Goal: Task Accomplishment & Management: Manage account settings

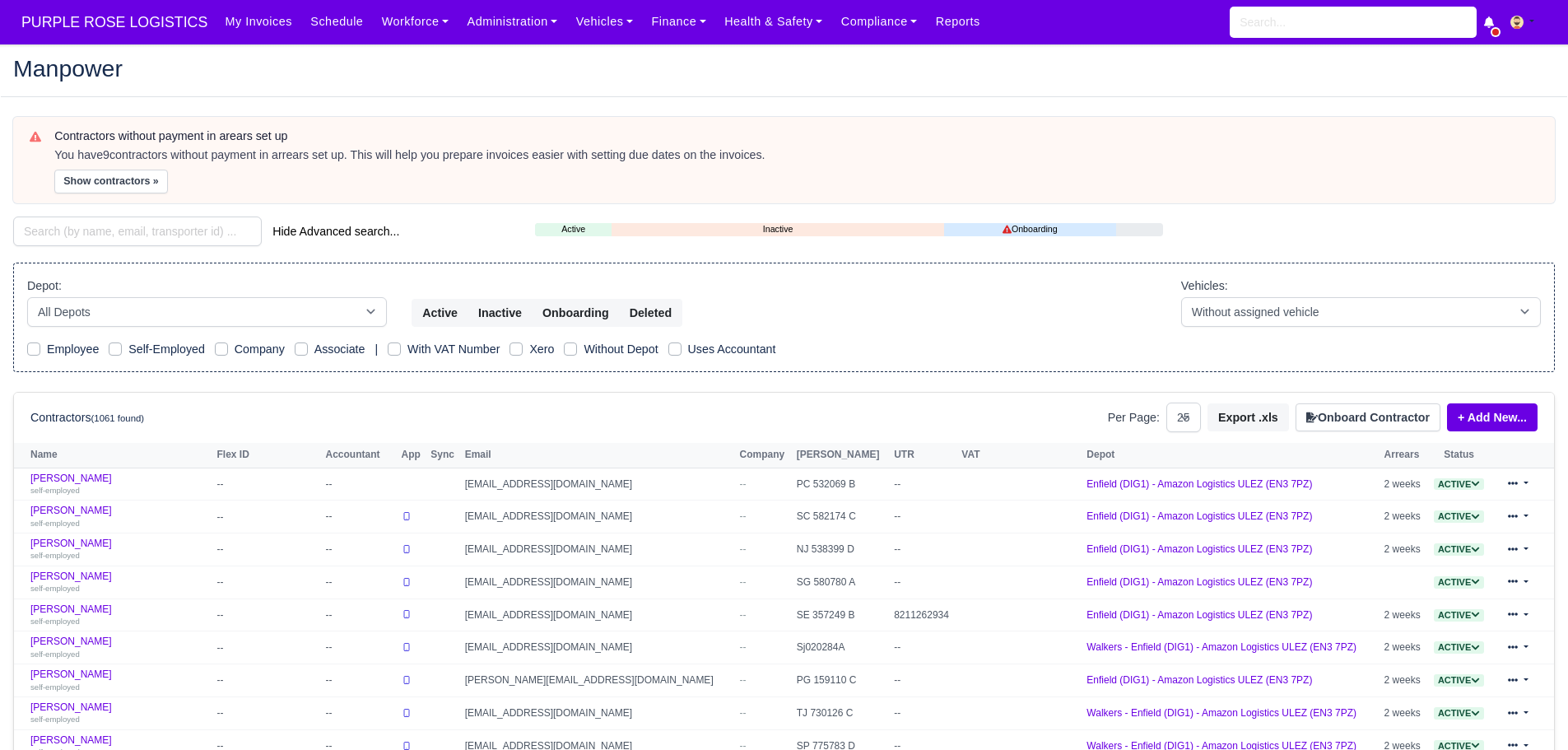
select select "25"
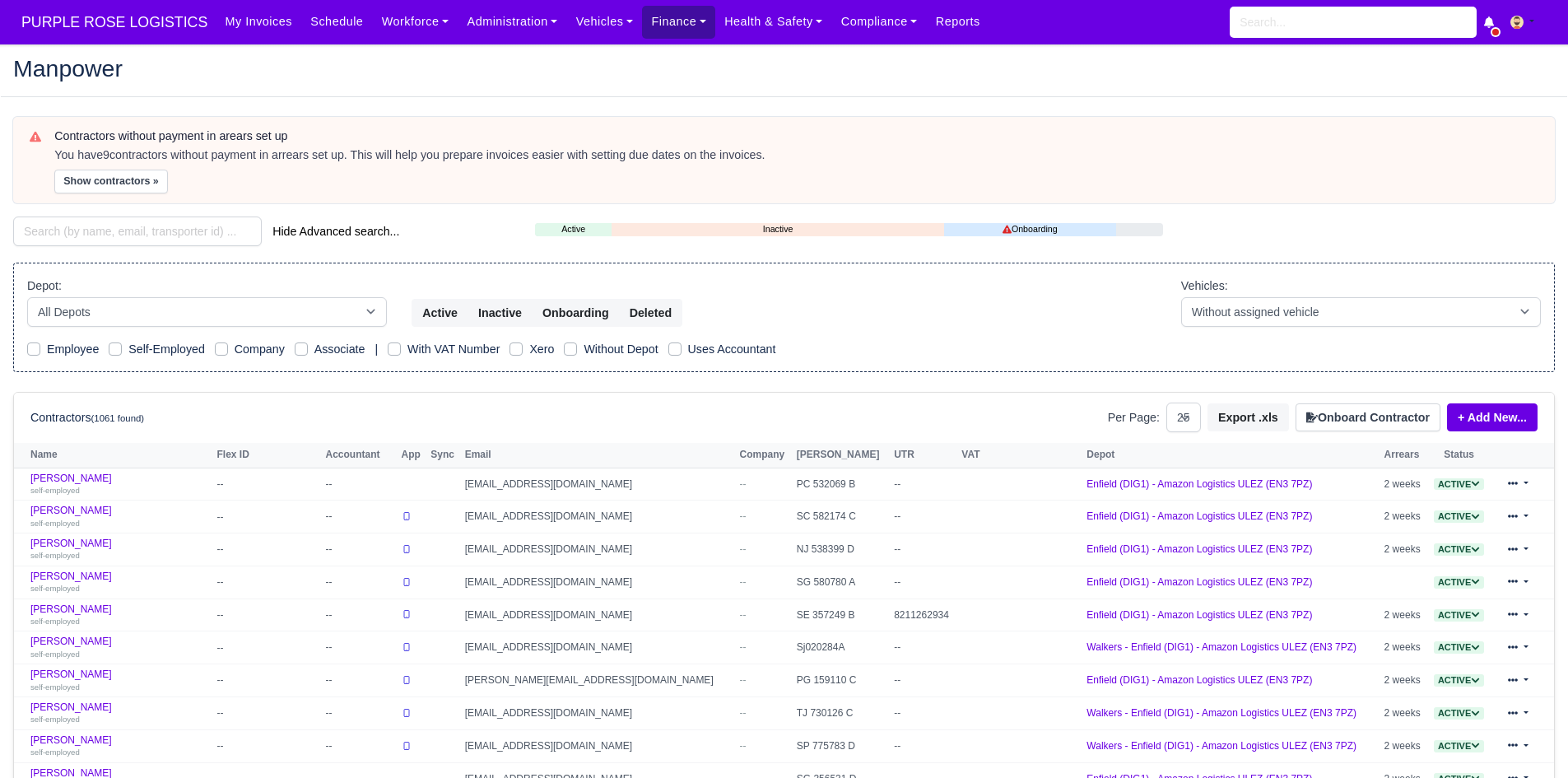
click at [642, 37] on link "Finance" at bounding box center [678, 21] width 73 height 32
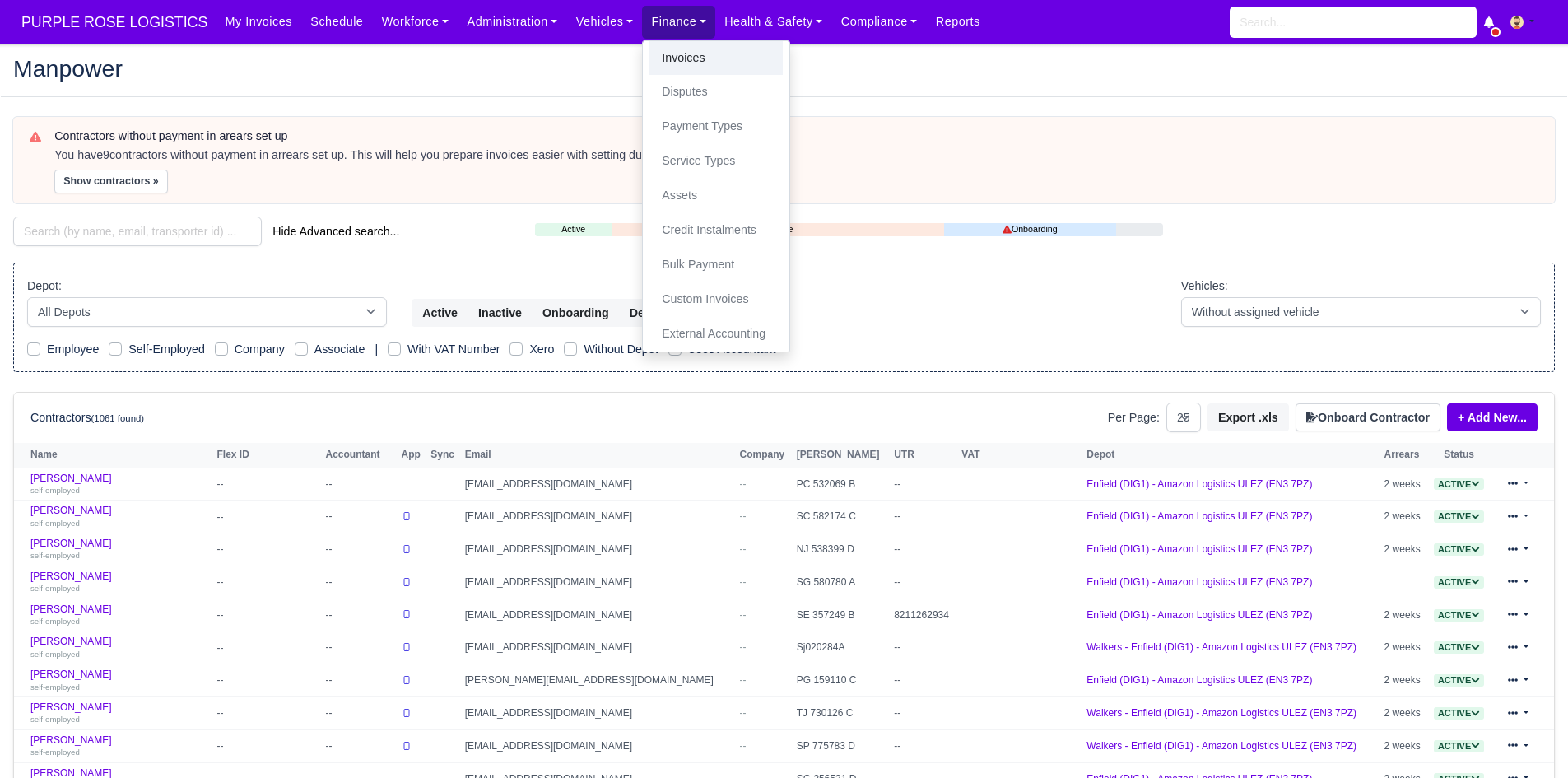
click at [649, 66] on link "Invoices" at bounding box center [716, 58] width 133 height 34
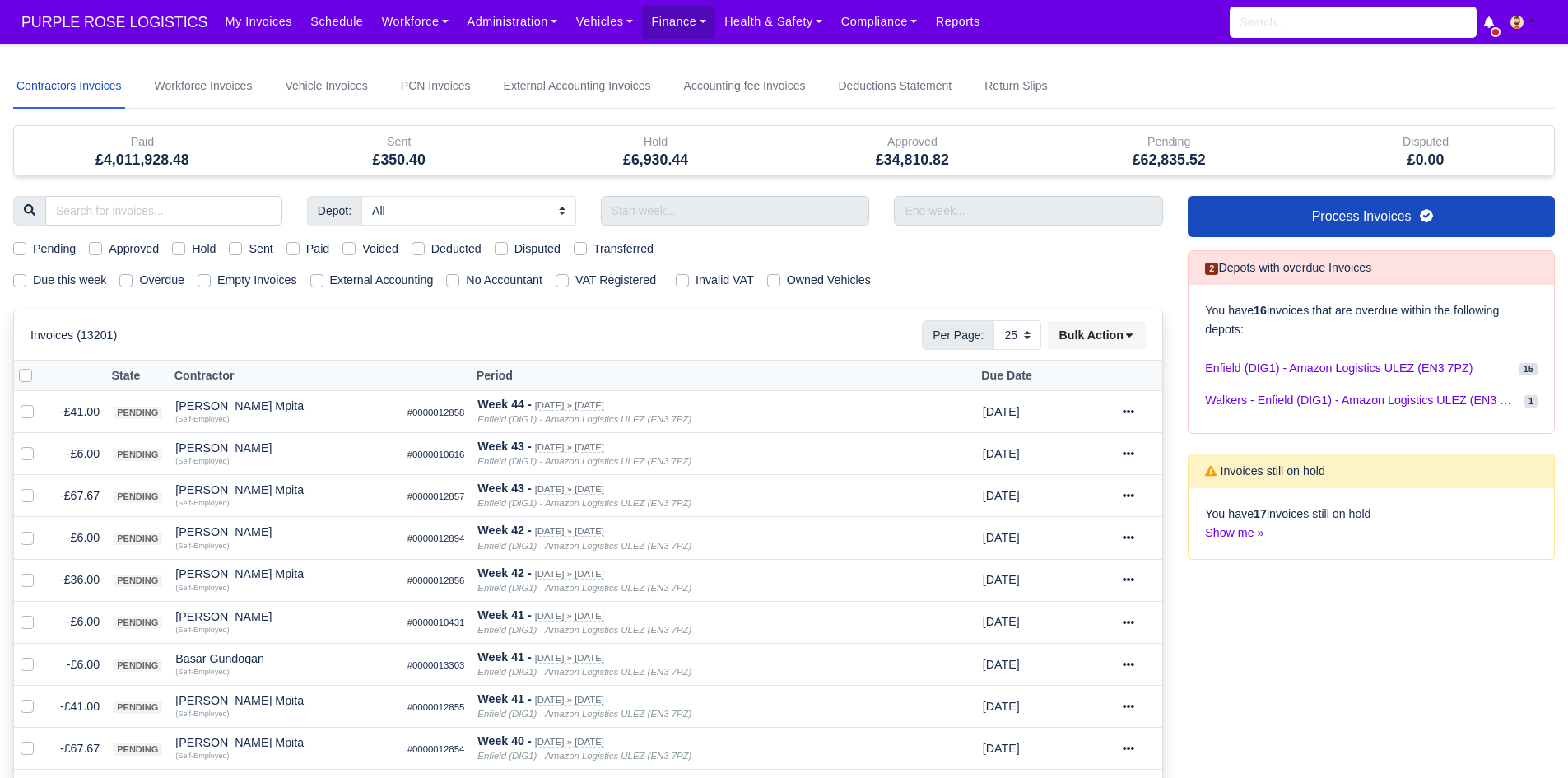
select select "25"
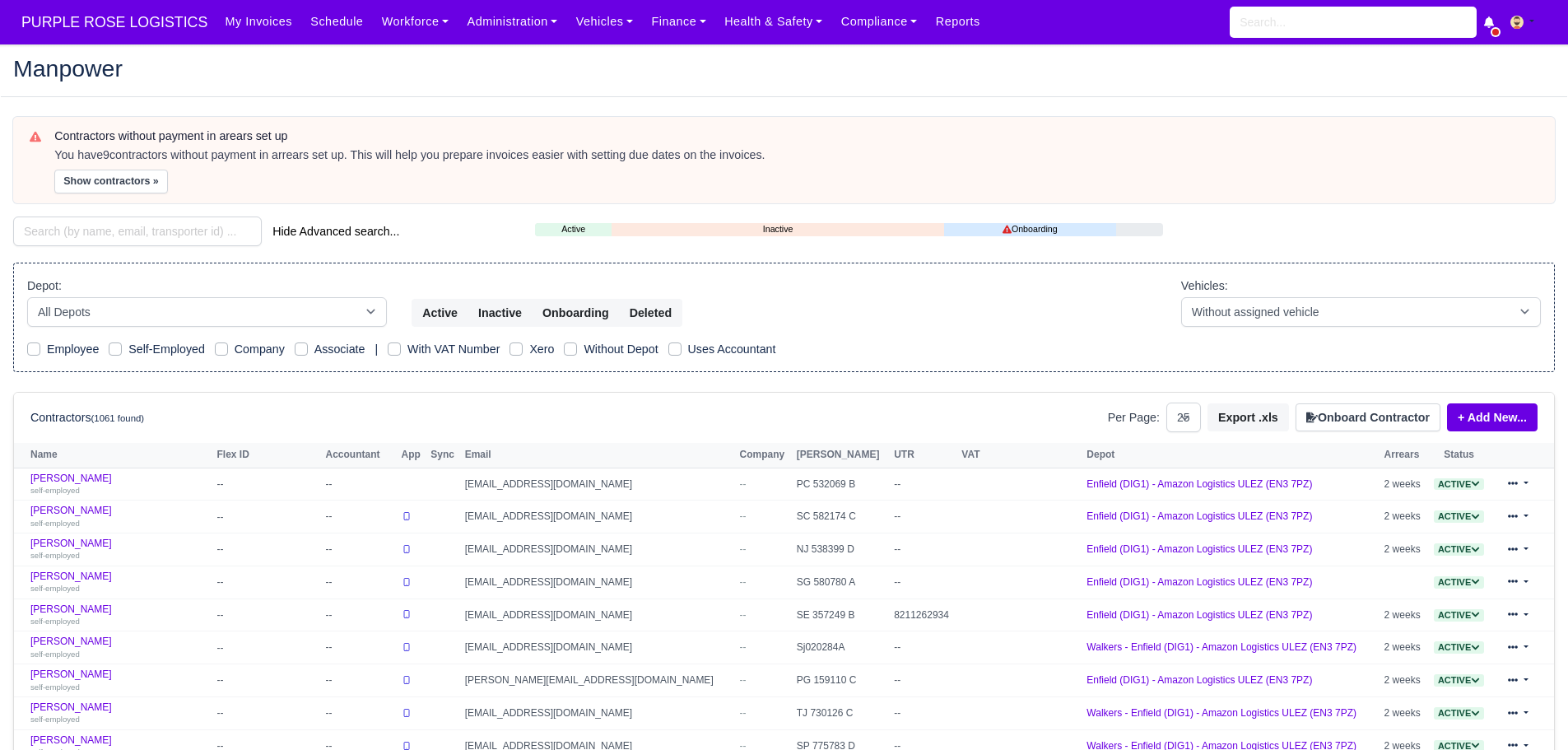
select select "25"
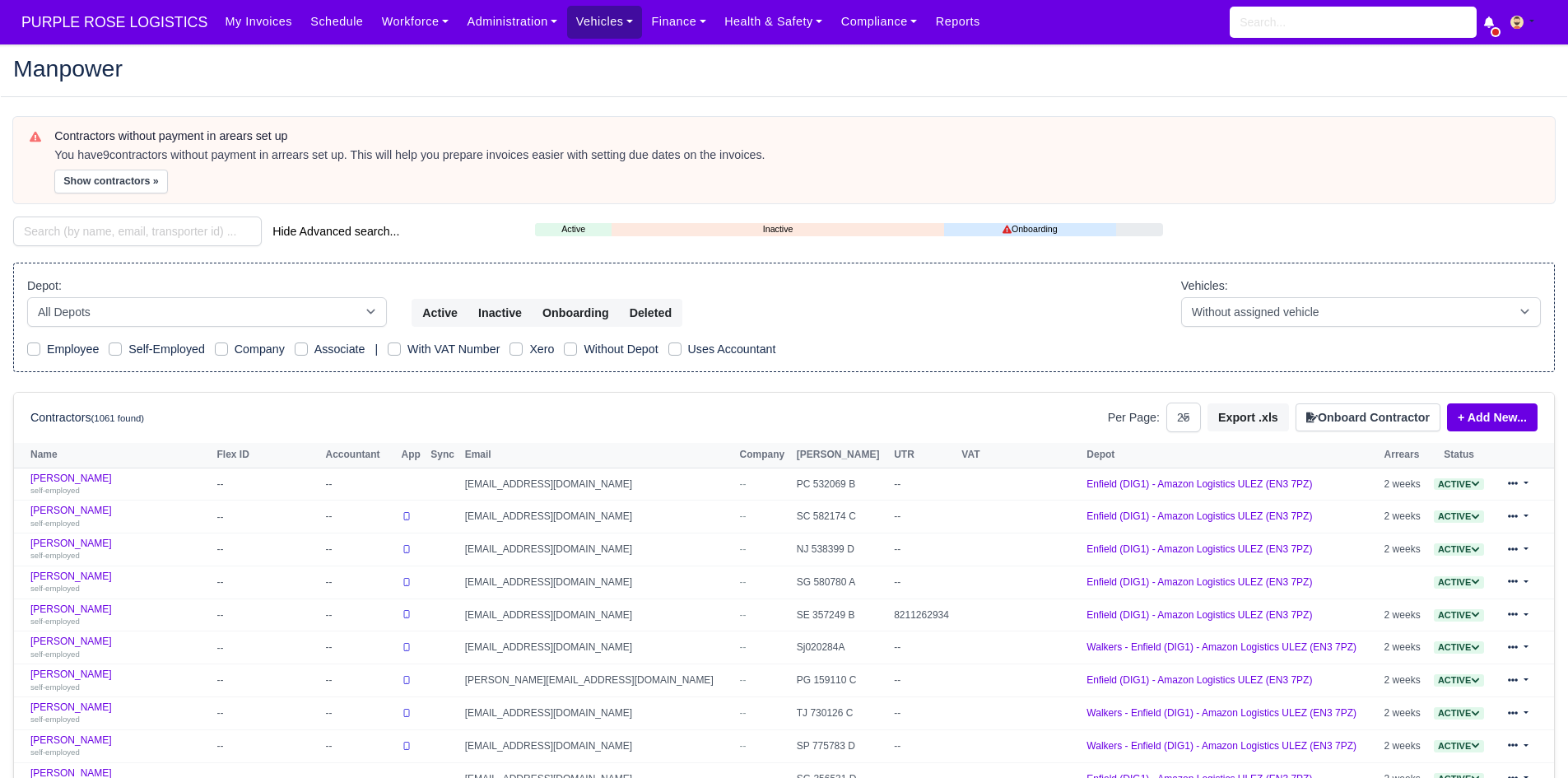
click at [612, 26] on link "Vehicles" at bounding box center [605, 21] width 76 height 32
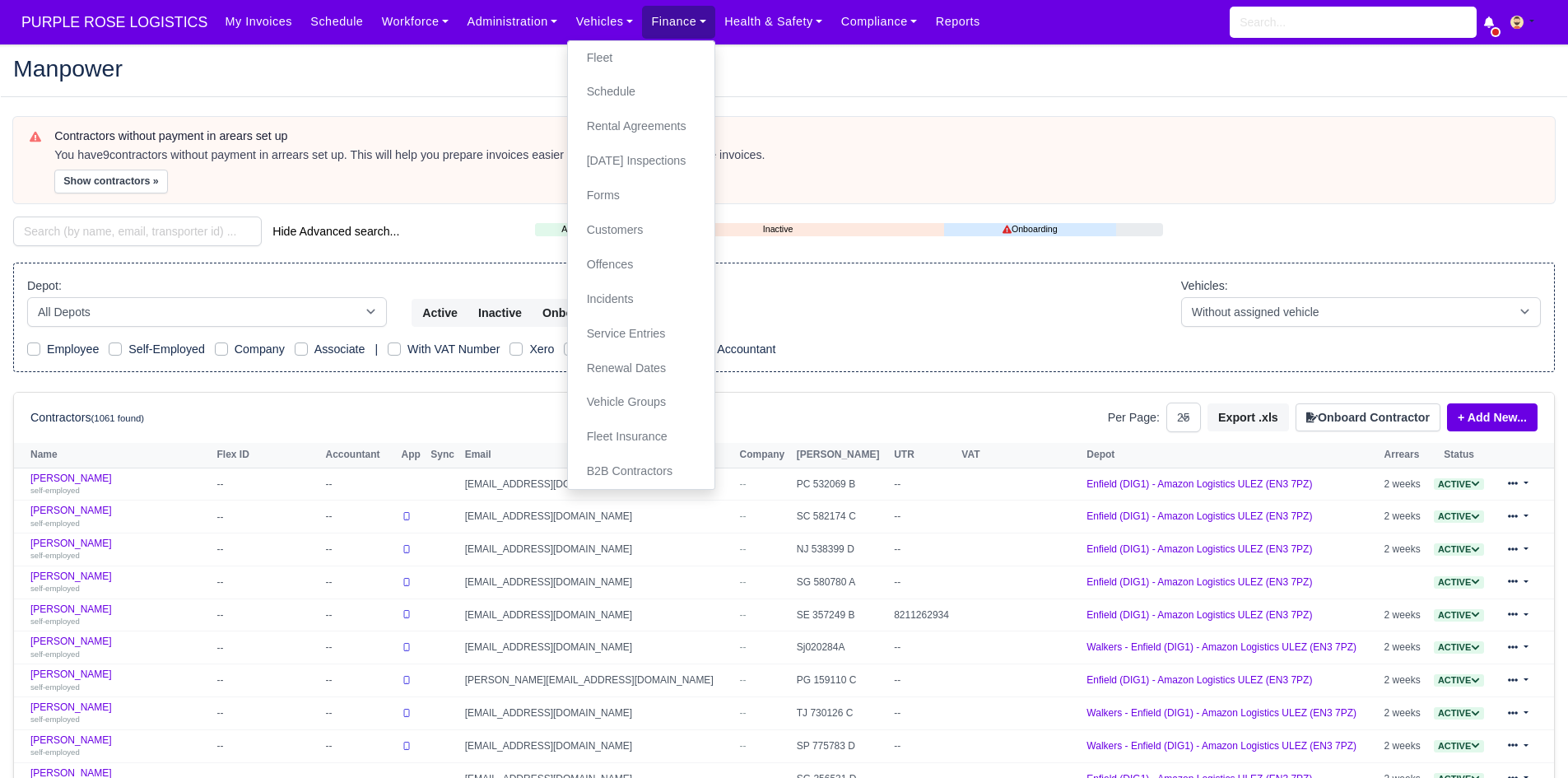
click at [643, 32] on link "Finance" at bounding box center [678, 21] width 73 height 32
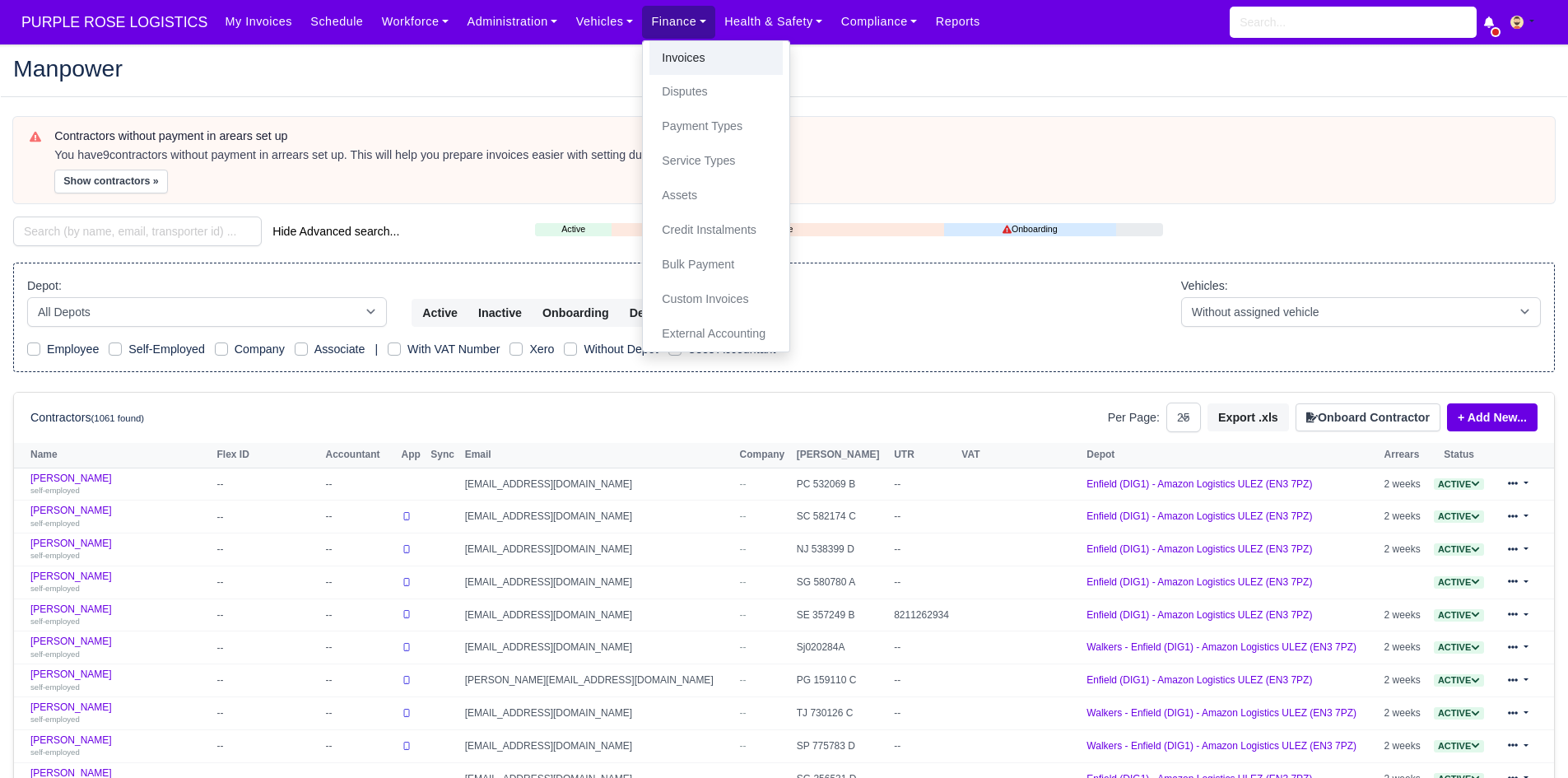
click at [649, 49] on link "Invoices" at bounding box center [716, 58] width 133 height 34
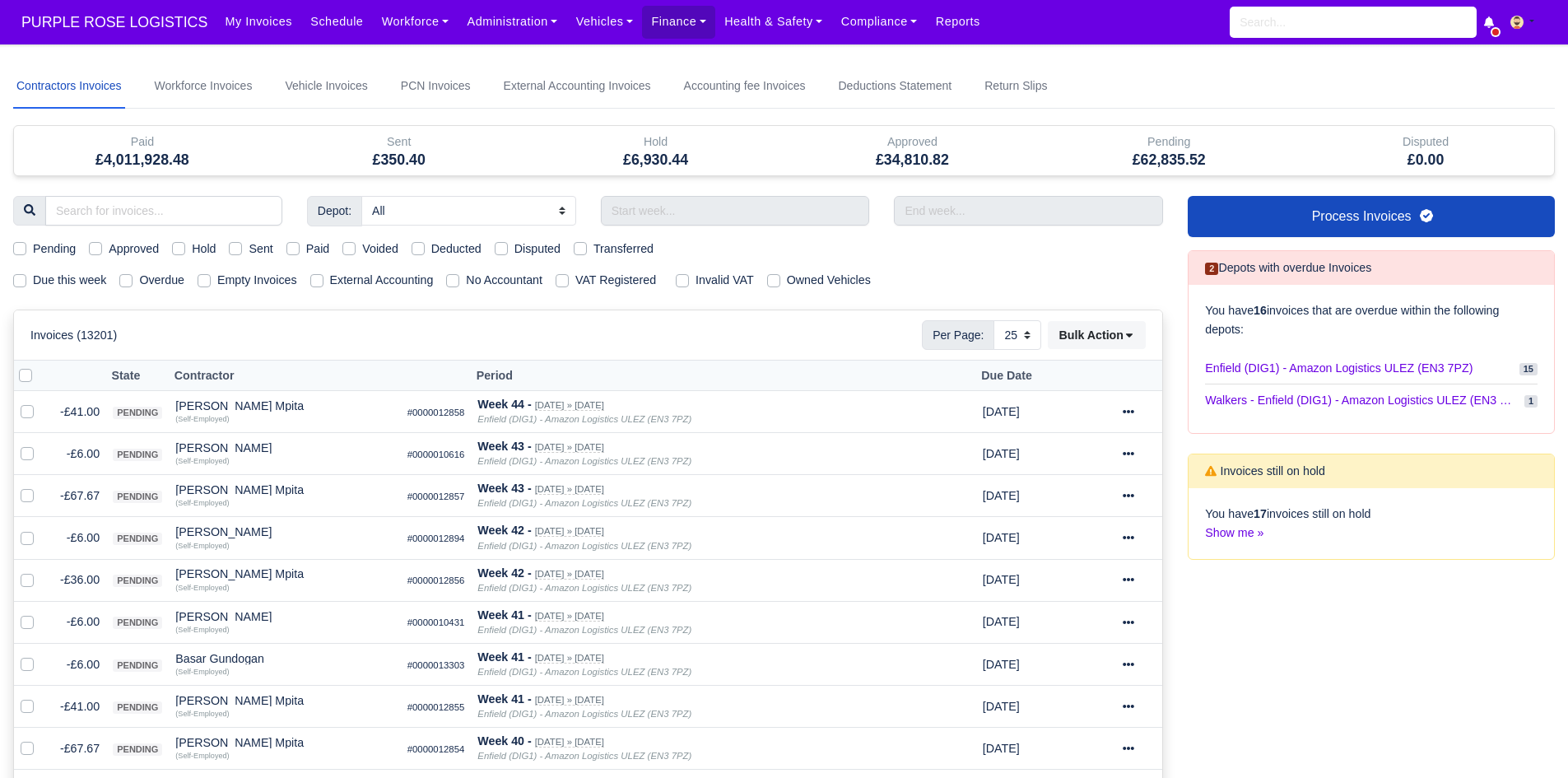
select select "25"
click at [650, 198] on input "text" at bounding box center [735, 210] width 269 height 30
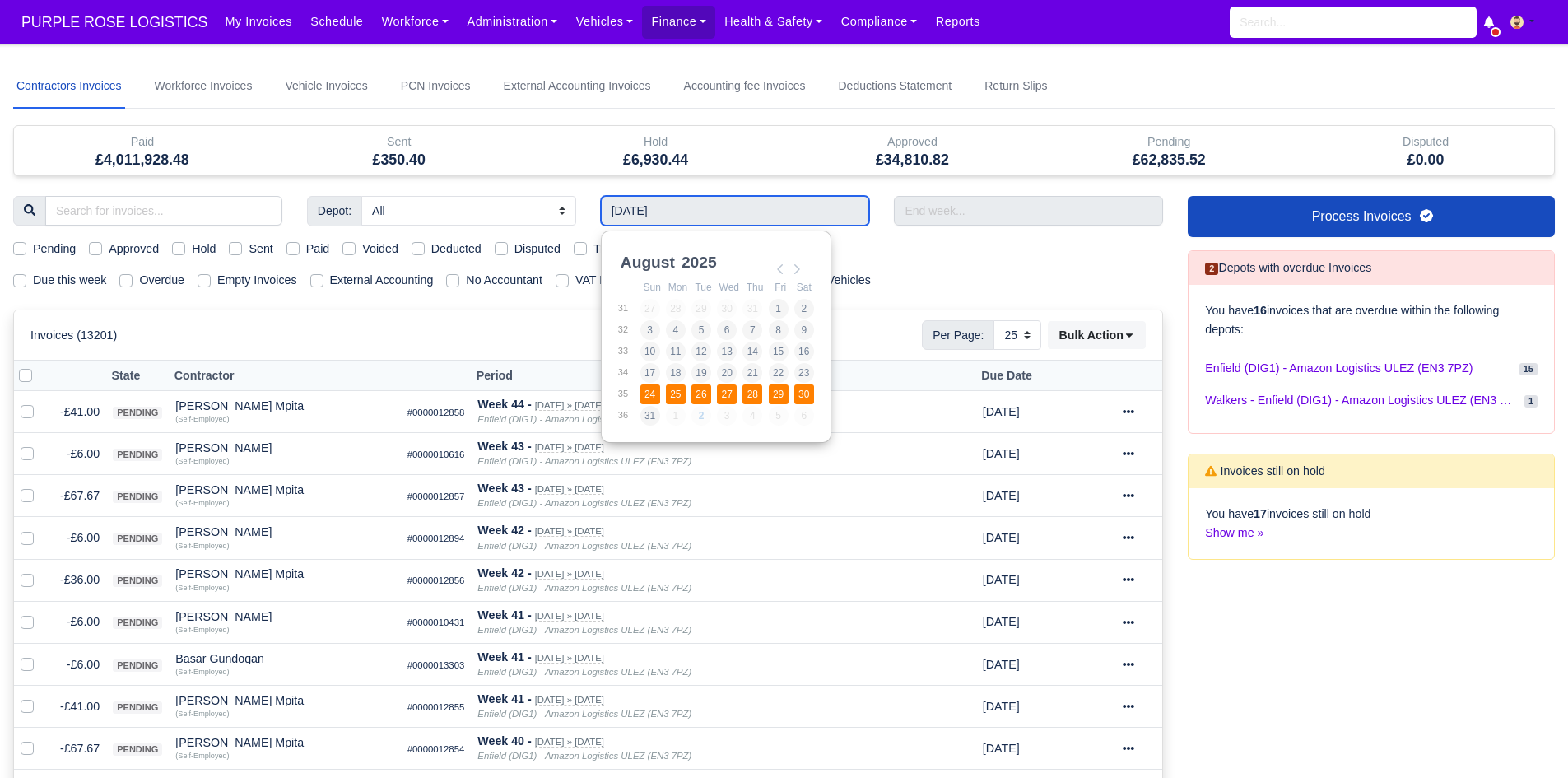
type input "24/08/2025 - 30/08/2025"
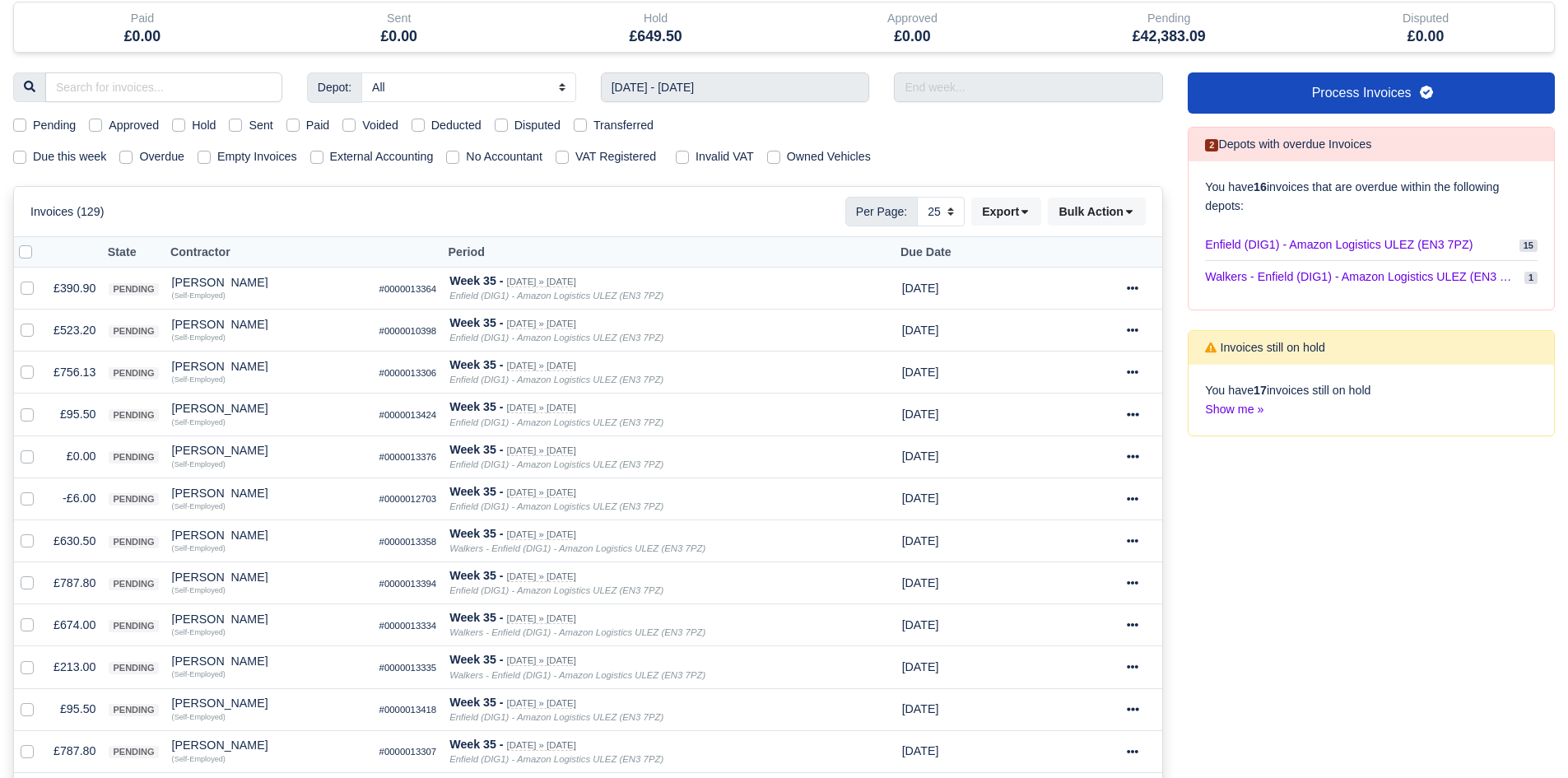
scroll to position [142, 0]
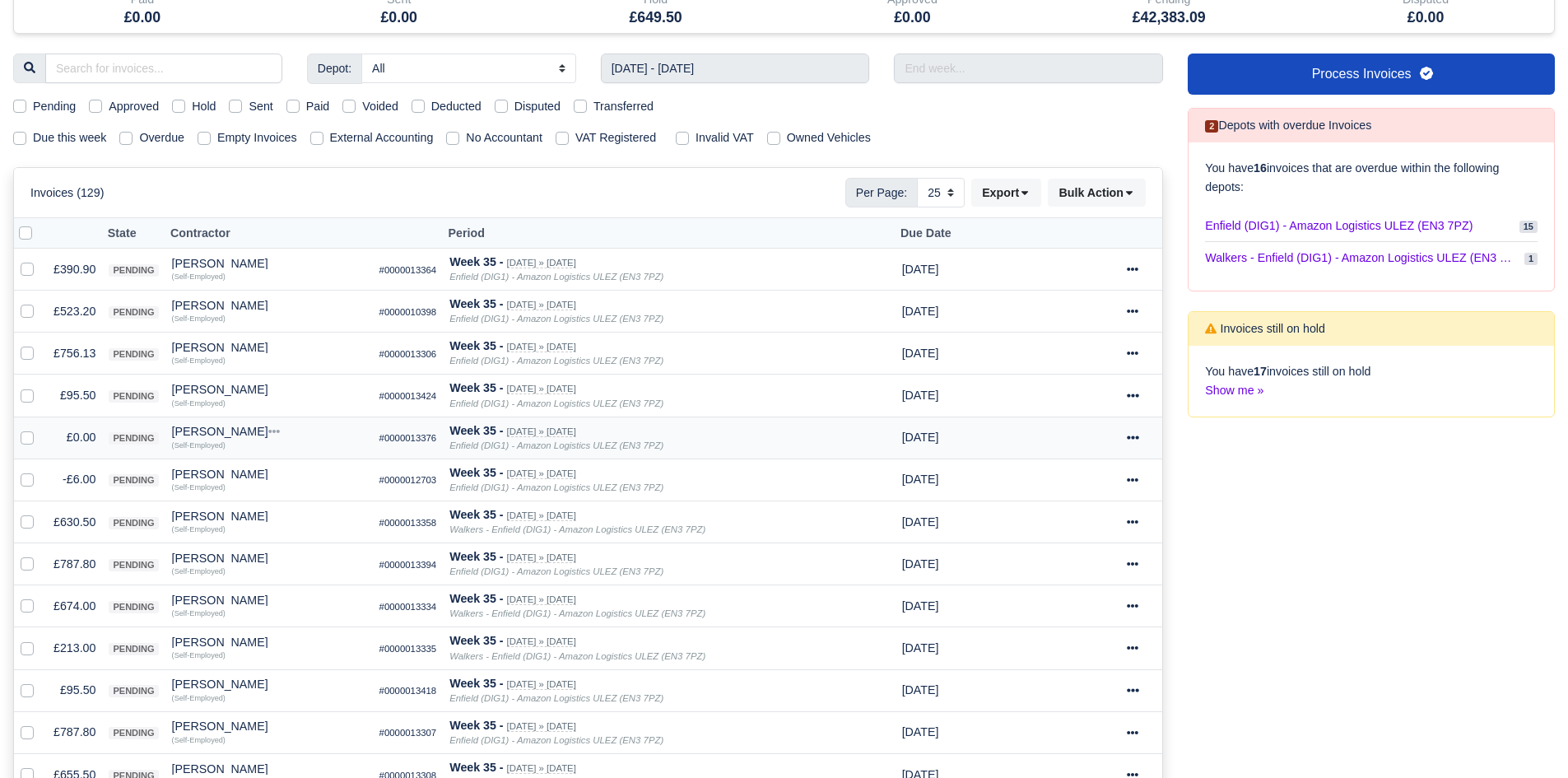
click at [41, 428] on label at bounding box center [41, 428] width 0 height 0
click at [22, 437] on input "checkbox" at bounding box center [27, 435] width 14 height 14
checkbox input "true"
click at [41, 470] on label at bounding box center [41, 470] width 0 height 0
click at [24, 481] on input "checkbox" at bounding box center [27, 476] width 14 height 14
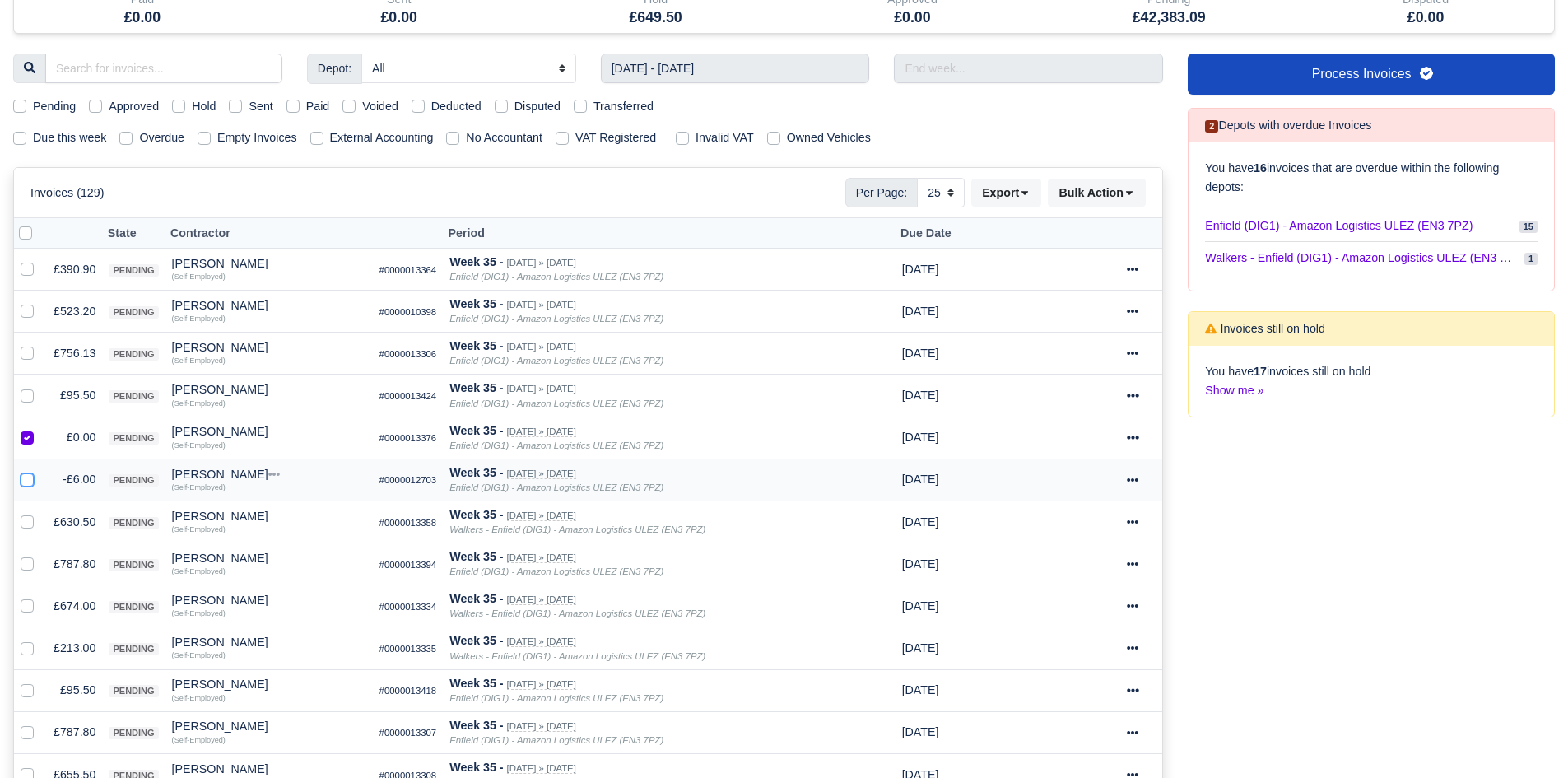
checkbox input "true"
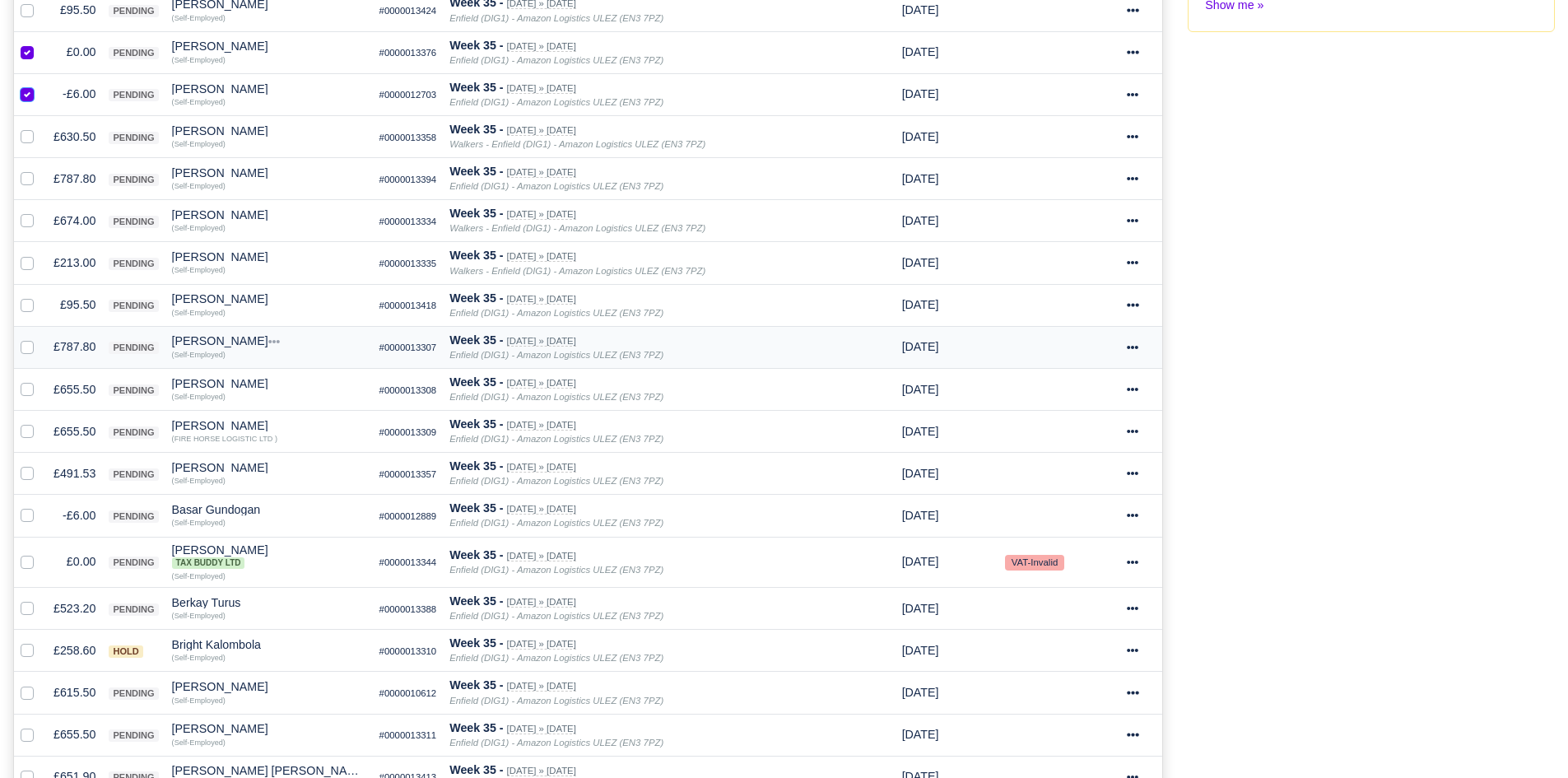
scroll to position [528, 0]
click at [41, 505] on label at bounding box center [41, 505] width 0 height 0
click at [25, 518] on input "checkbox" at bounding box center [27, 512] width 14 height 14
checkbox input "true"
click at [41, 552] on label at bounding box center [41, 552] width 0 height 0
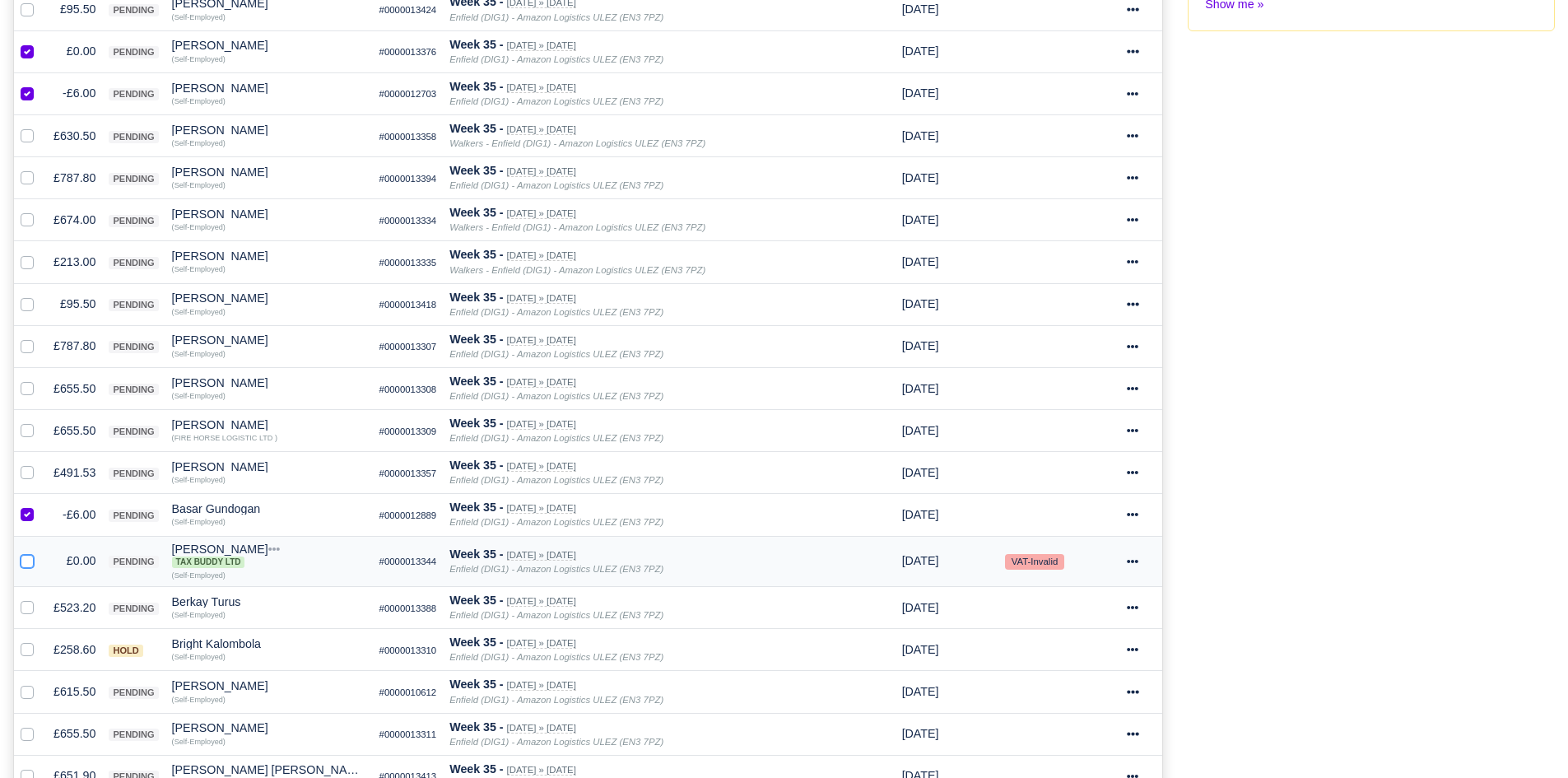
click at [28, 556] on input "checkbox" at bounding box center [27, 558] width 14 height 14
checkbox input "true"
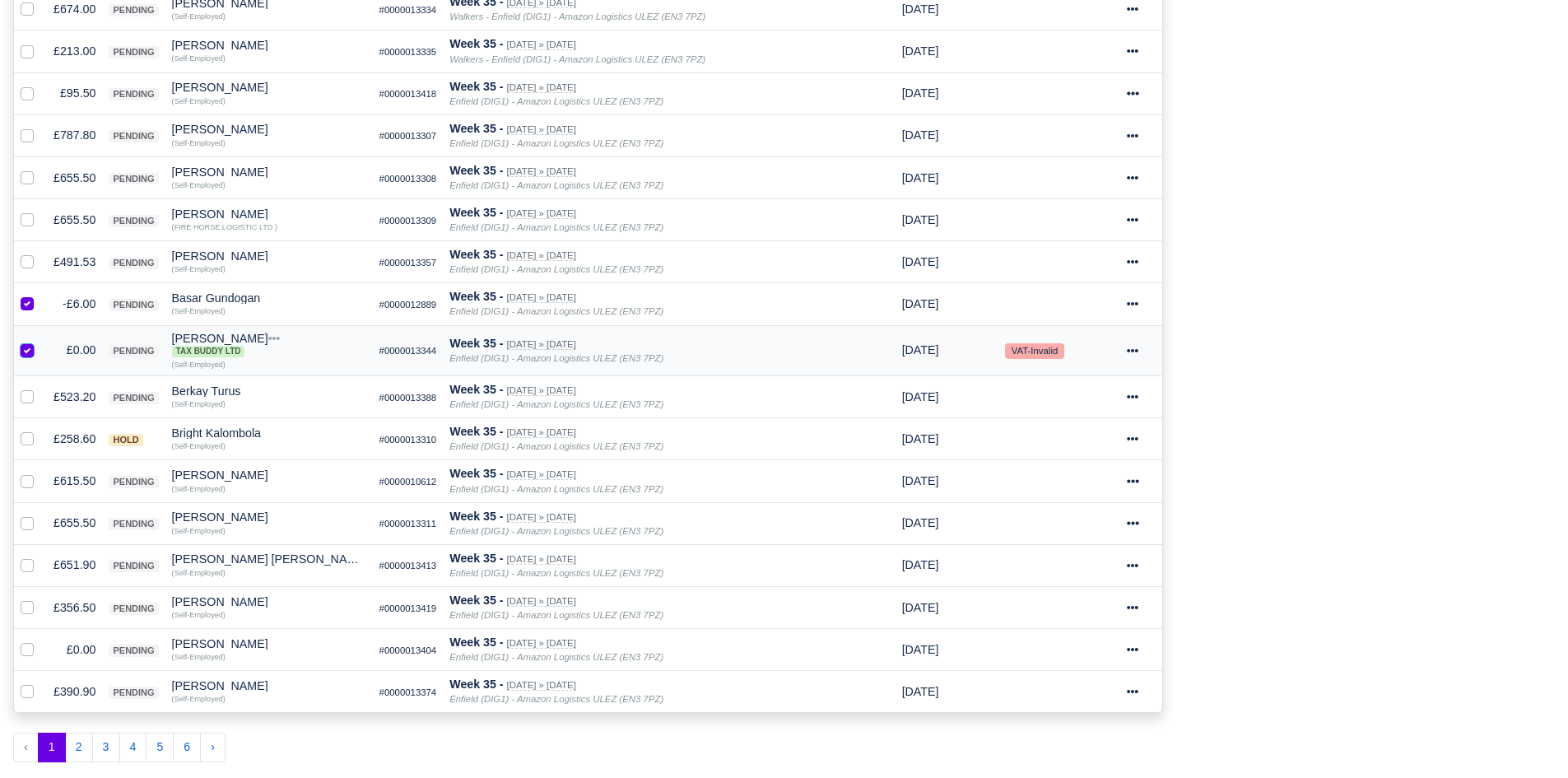
scroll to position [743, 0]
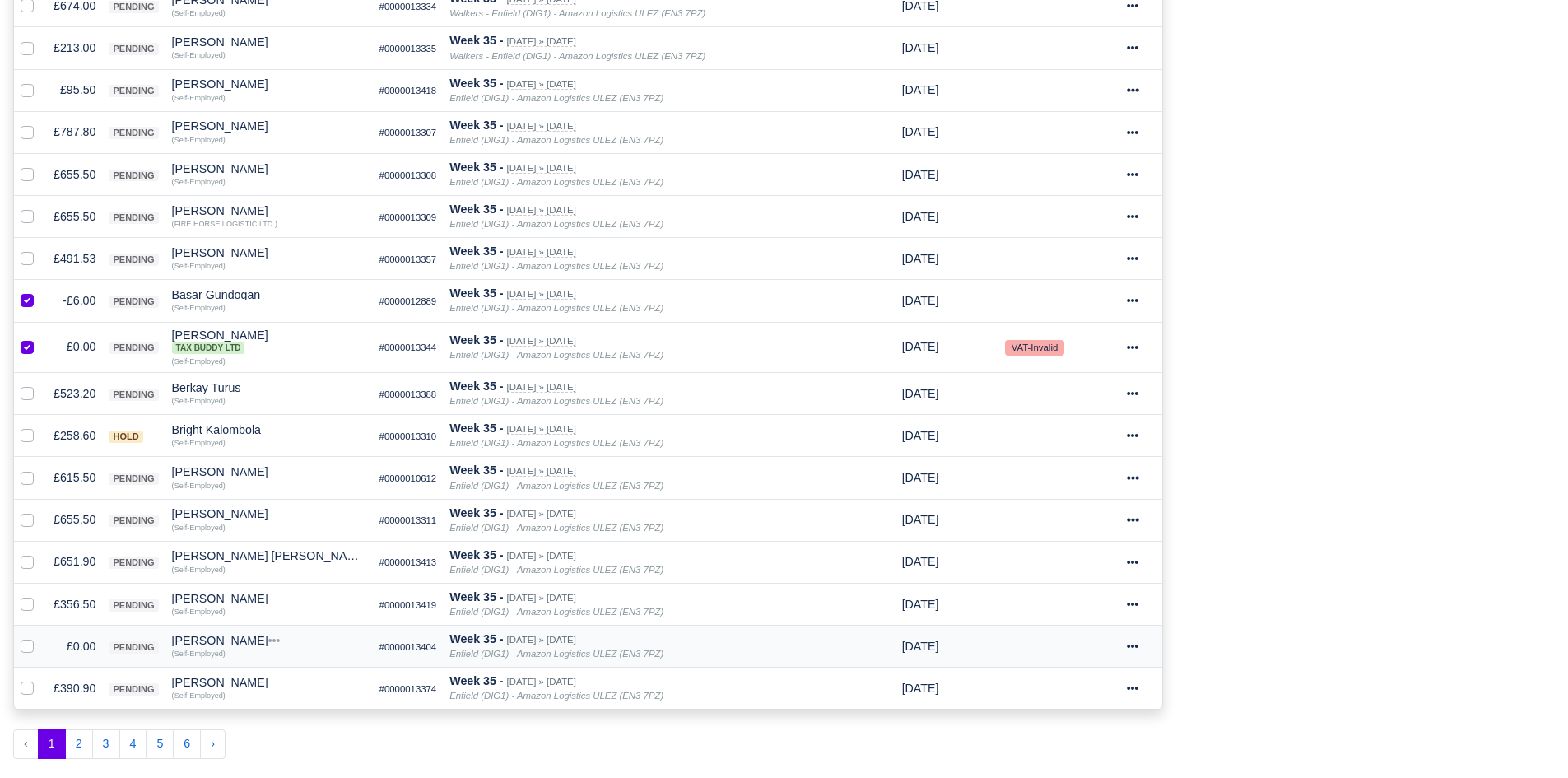
click at [41, 637] on label at bounding box center [41, 637] width 0 height 0
click at [27, 642] on input "checkbox" at bounding box center [27, 643] width 14 height 14
checkbox input "true"
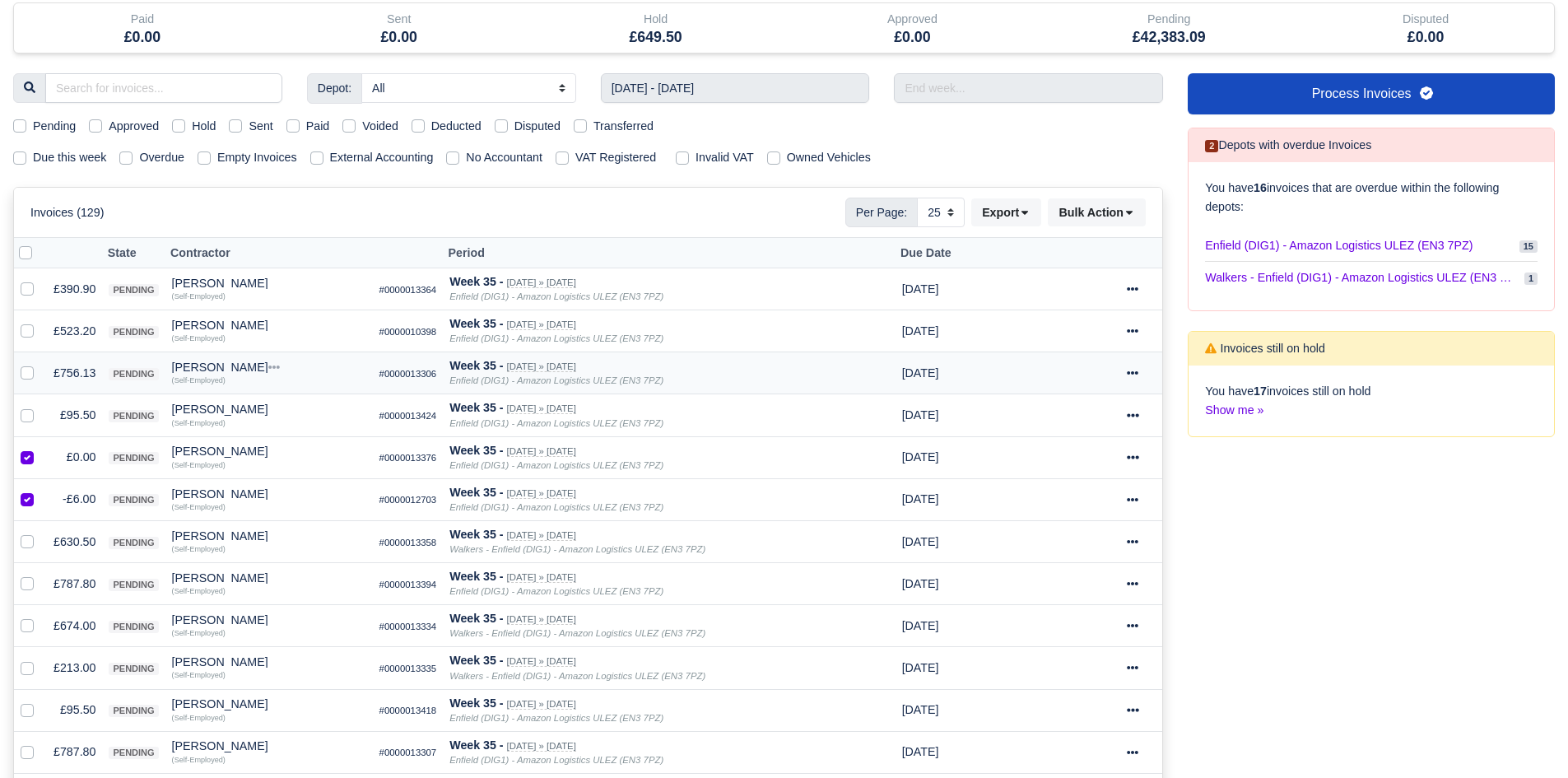
scroll to position [104, 0]
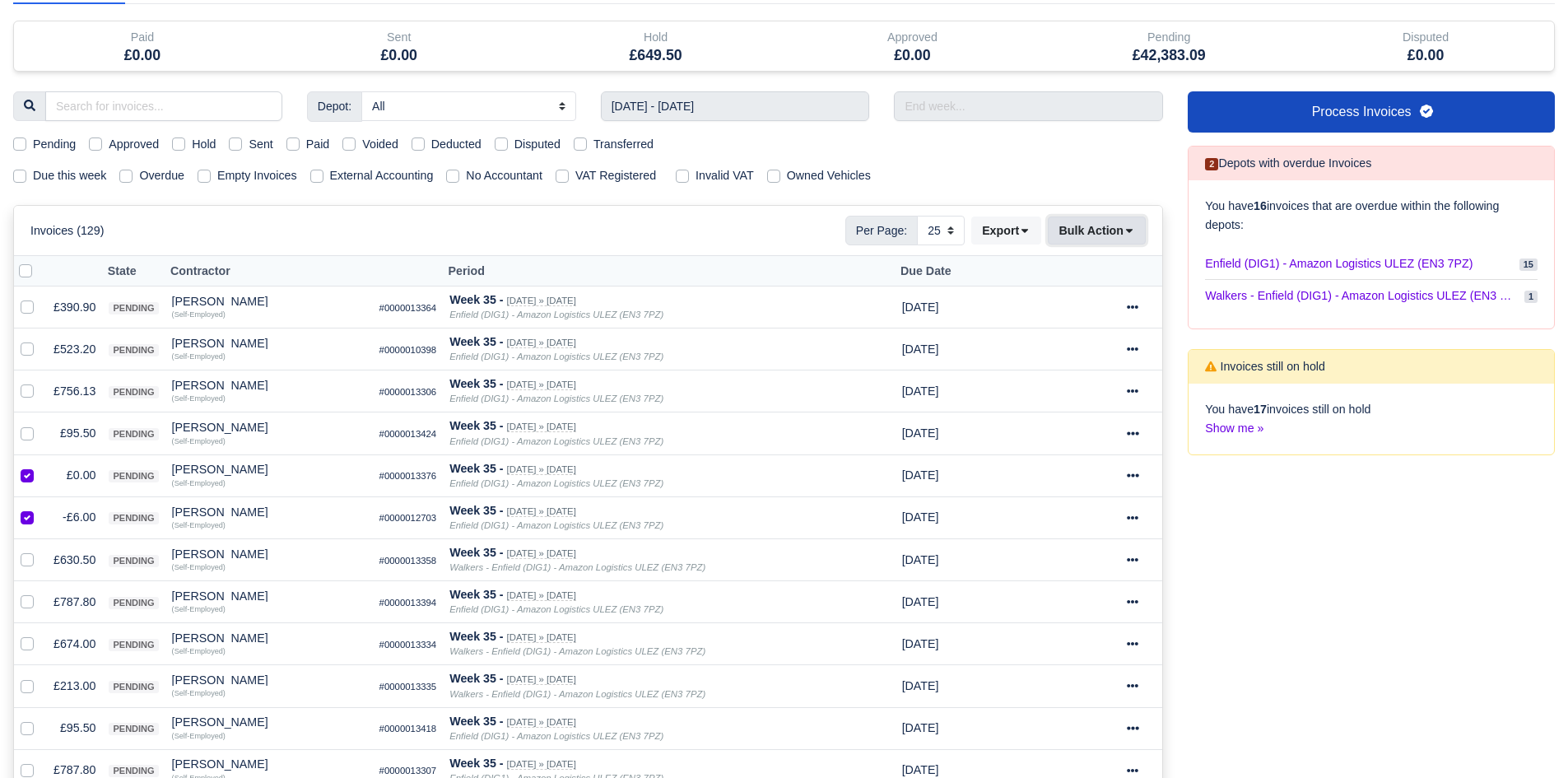
click at [1079, 226] on button "Bulk Action" at bounding box center [1097, 230] width 98 height 28
click at [1062, 352] on div "Void" at bounding box center [1071, 363] width 147 height 25
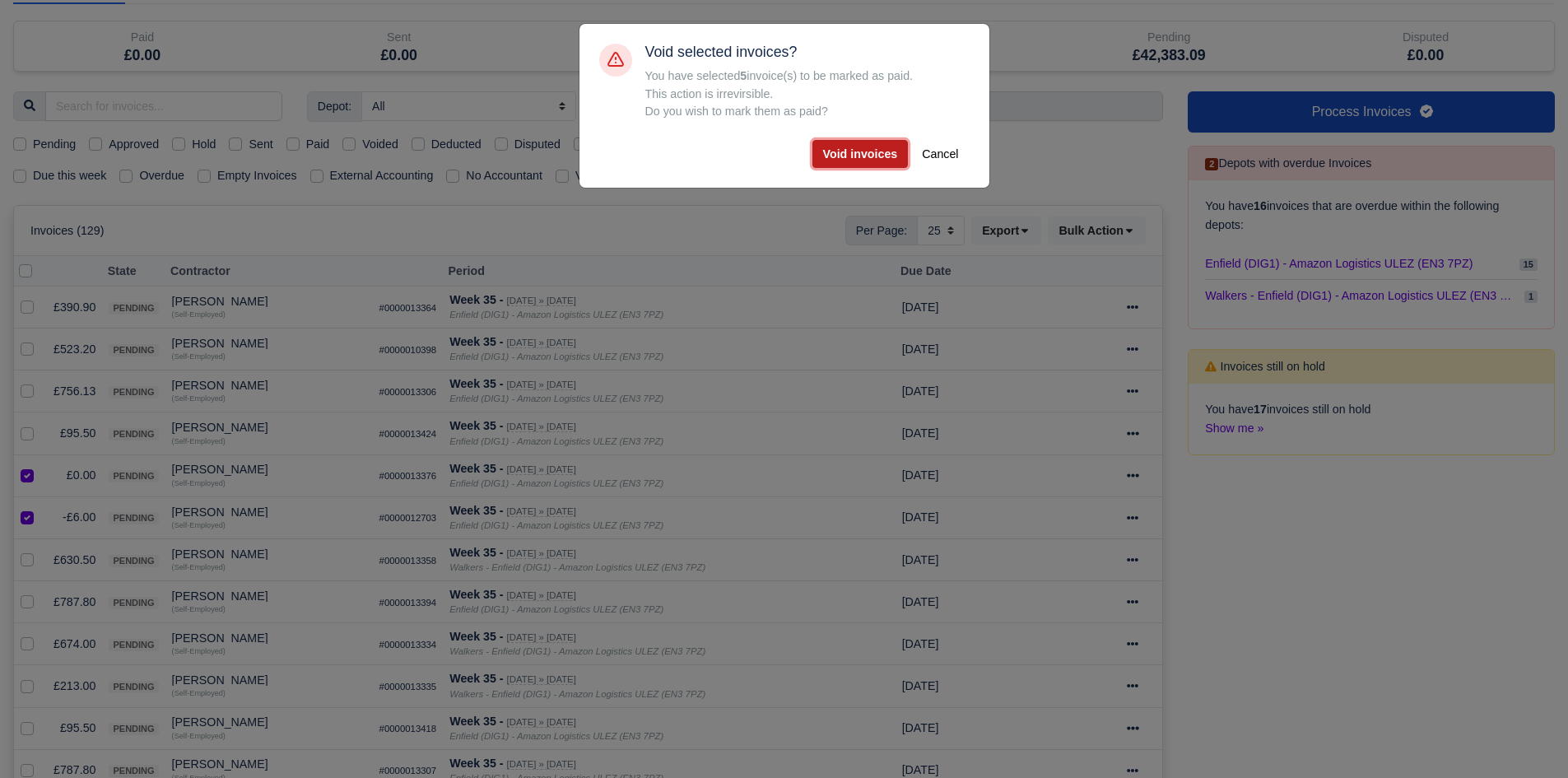
click at [830, 149] on button "Void invoices" at bounding box center [861, 153] width 96 height 28
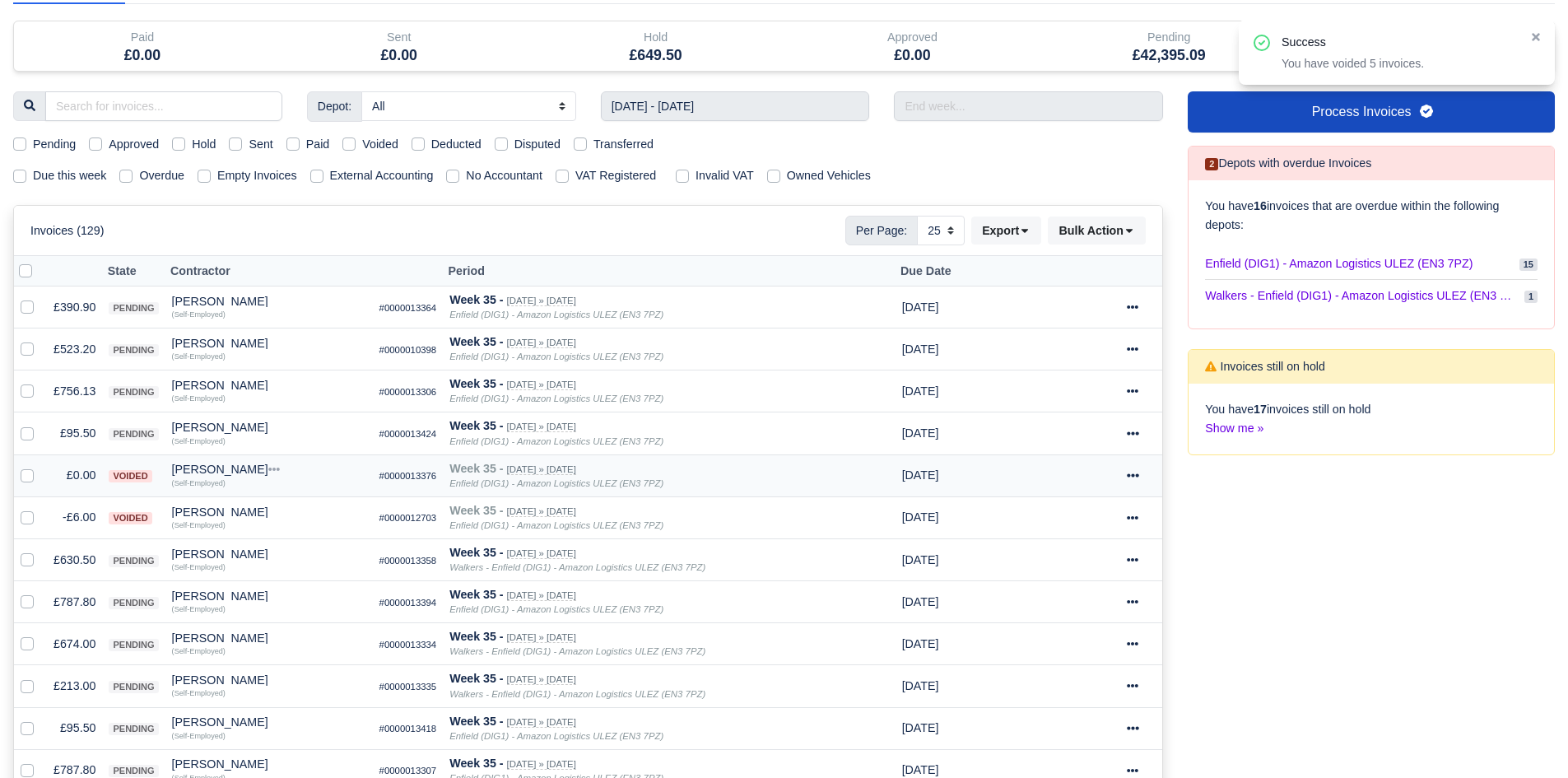
scroll to position [0, 0]
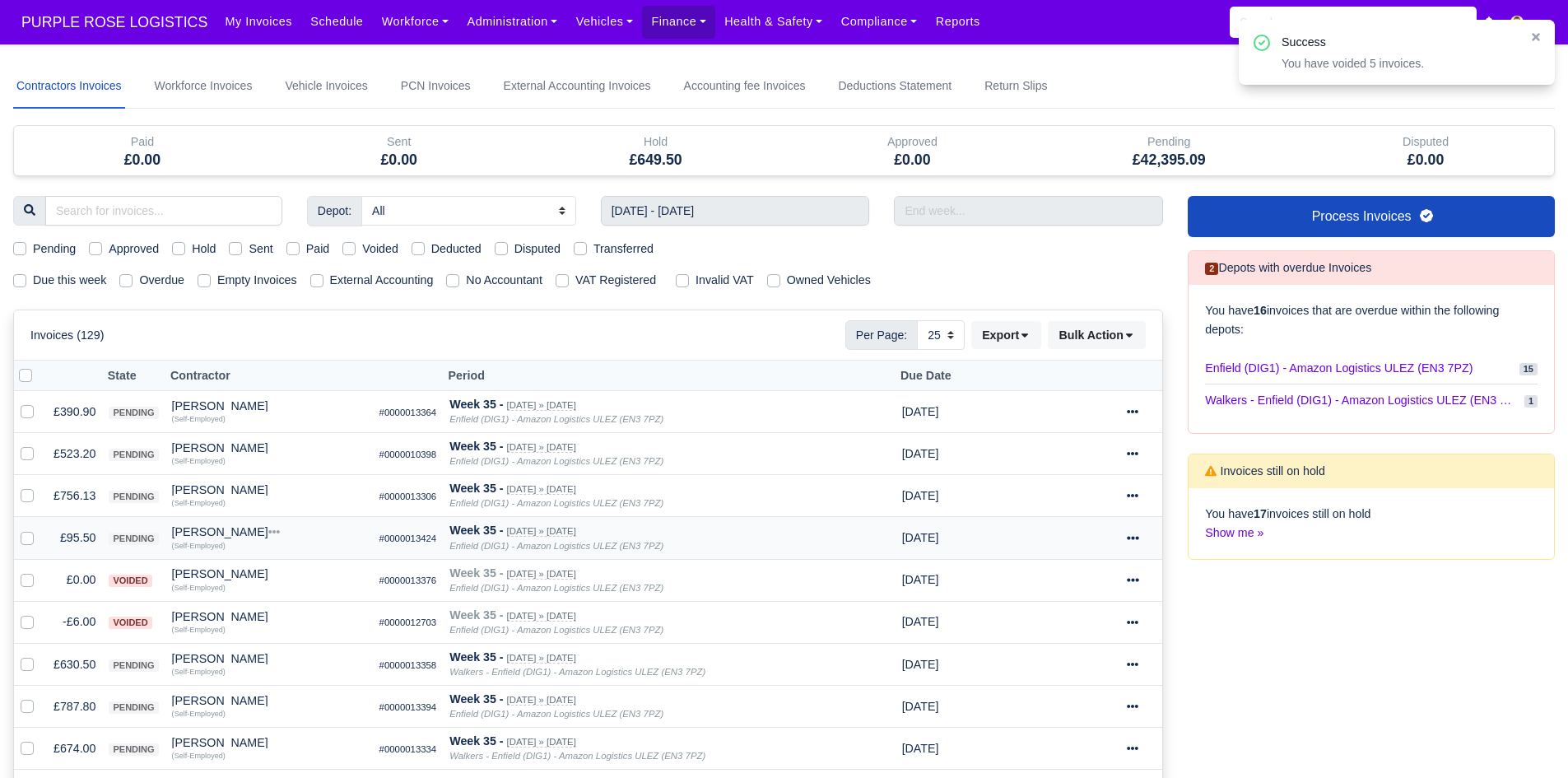
click at [77, 533] on td "£95.50" at bounding box center [74, 538] width 55 height 42
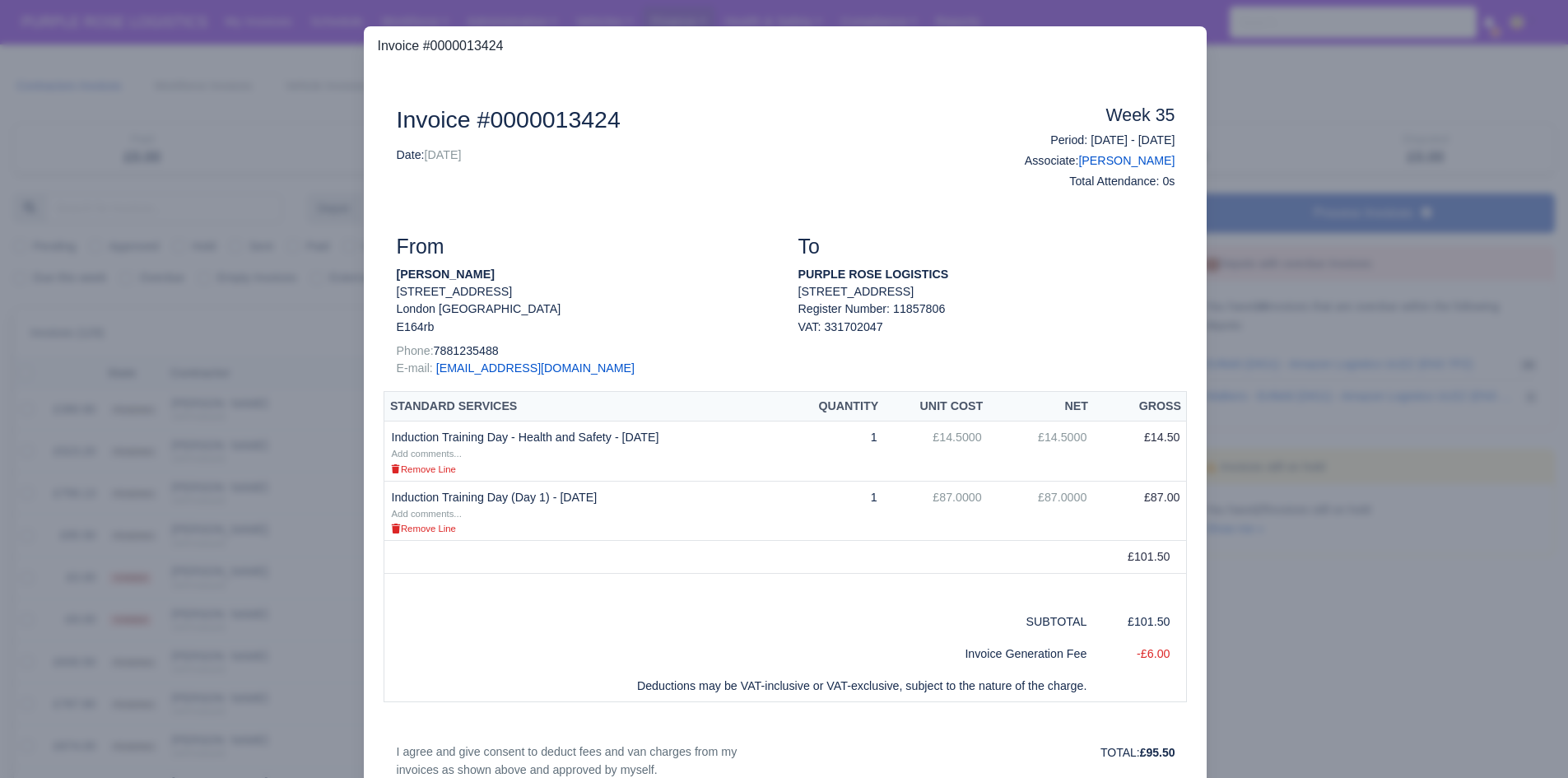
click at [221, 458] on div at bounding box center [784, 389] width 1568 height 778
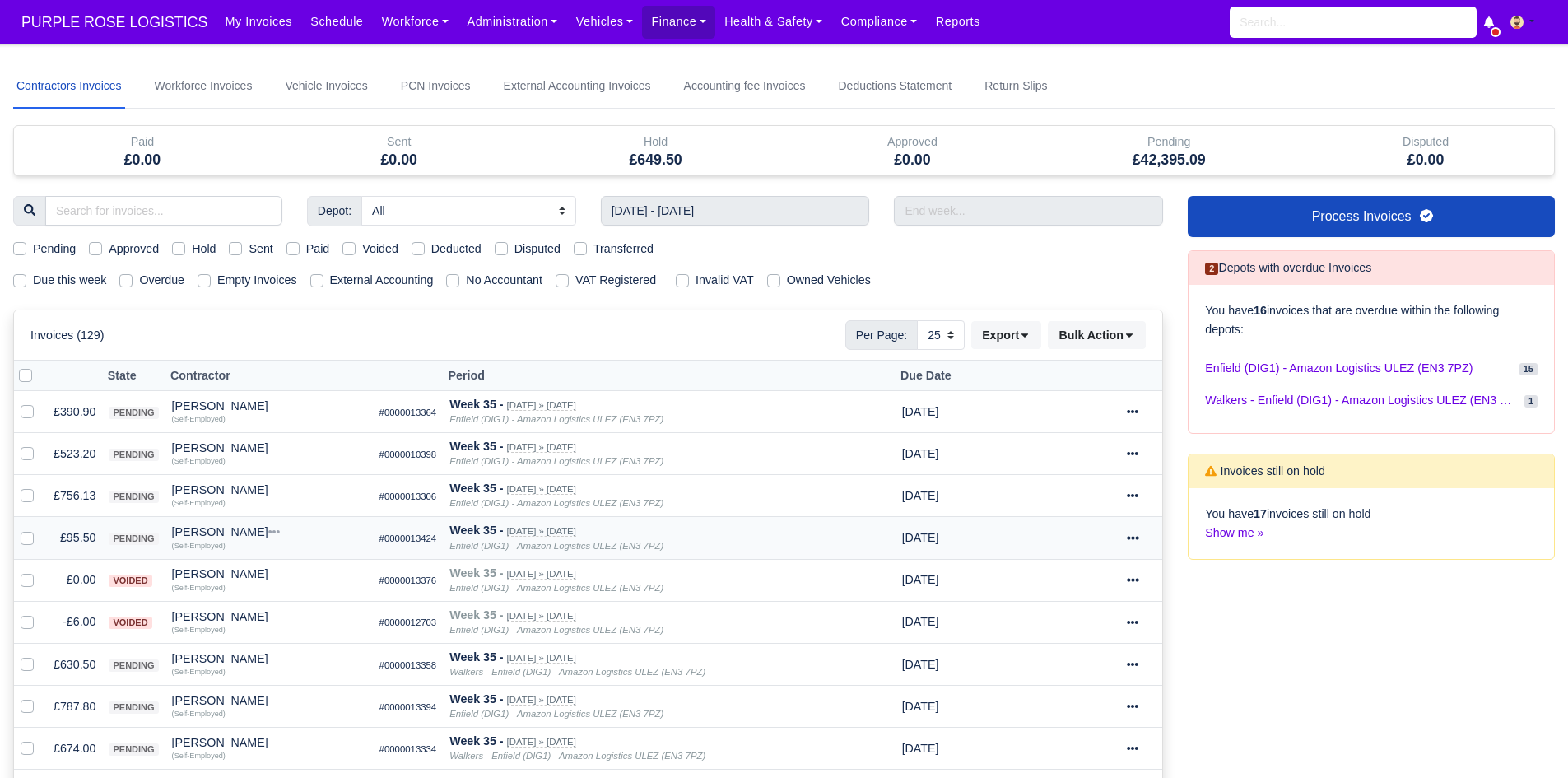
click at [208, 527] on div "[PERSON_NAME]" at bounding box center [269, 532] width 194 height 12
click at [283, 570] on button "Other Invoices" at bounding box center [313, 578] width 193 height 24
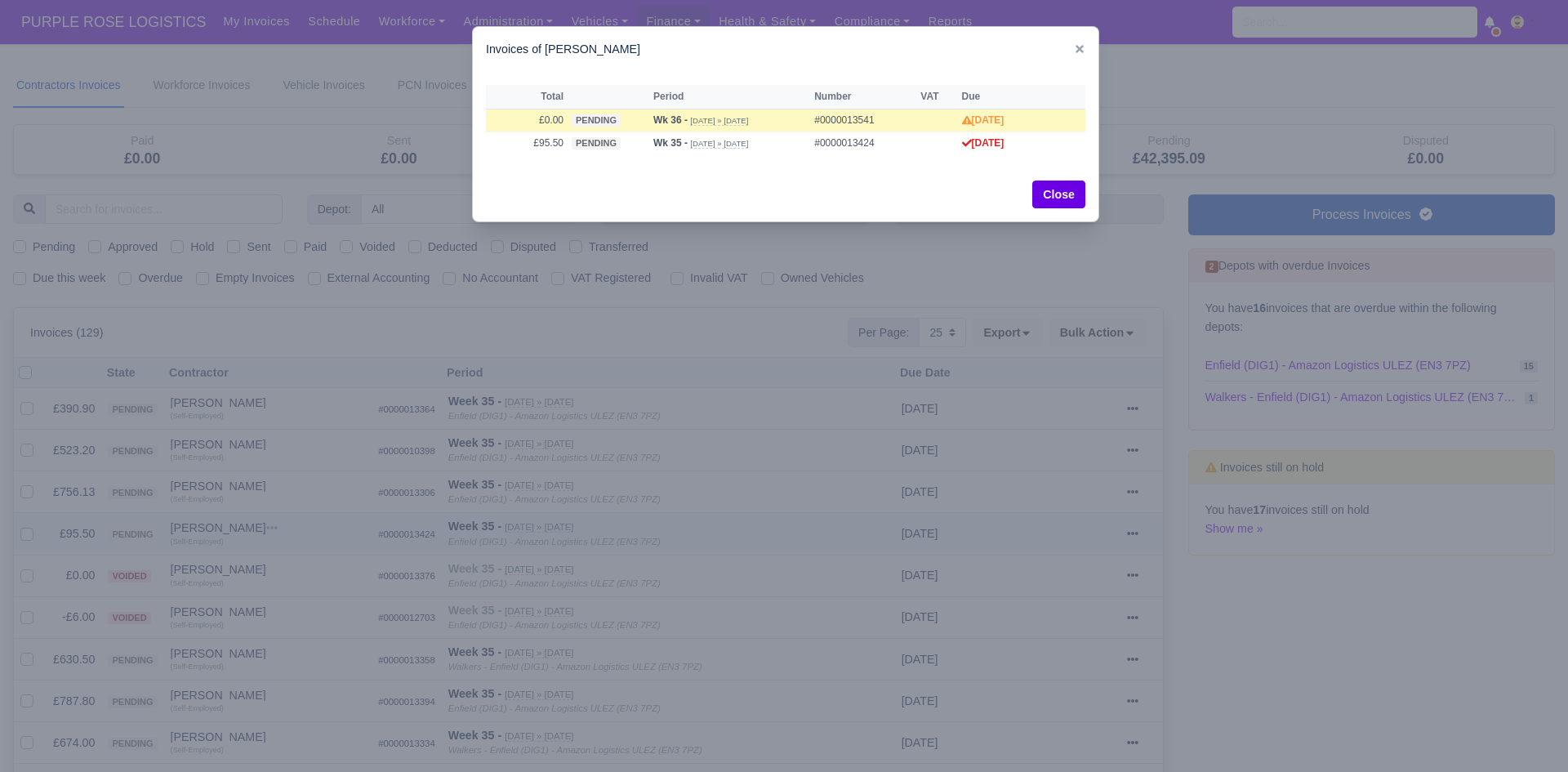
click at [280, 565] on div at bounding box center [784, 386] width 1568 height 772
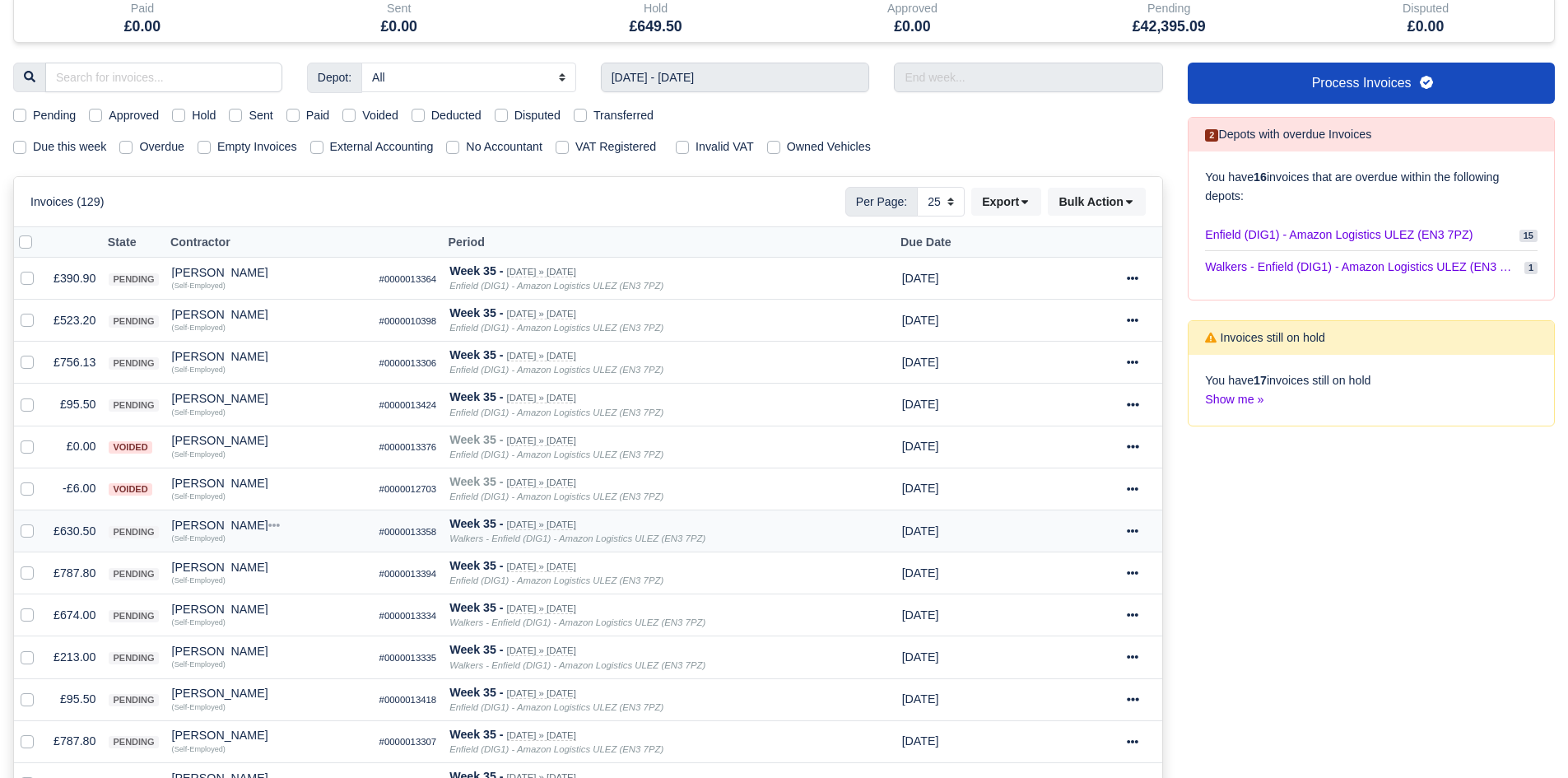
scroll to position [134, 0]
click at [85, 610] on td "£674.00" at bounding box center [74, 614] width 55 height 42
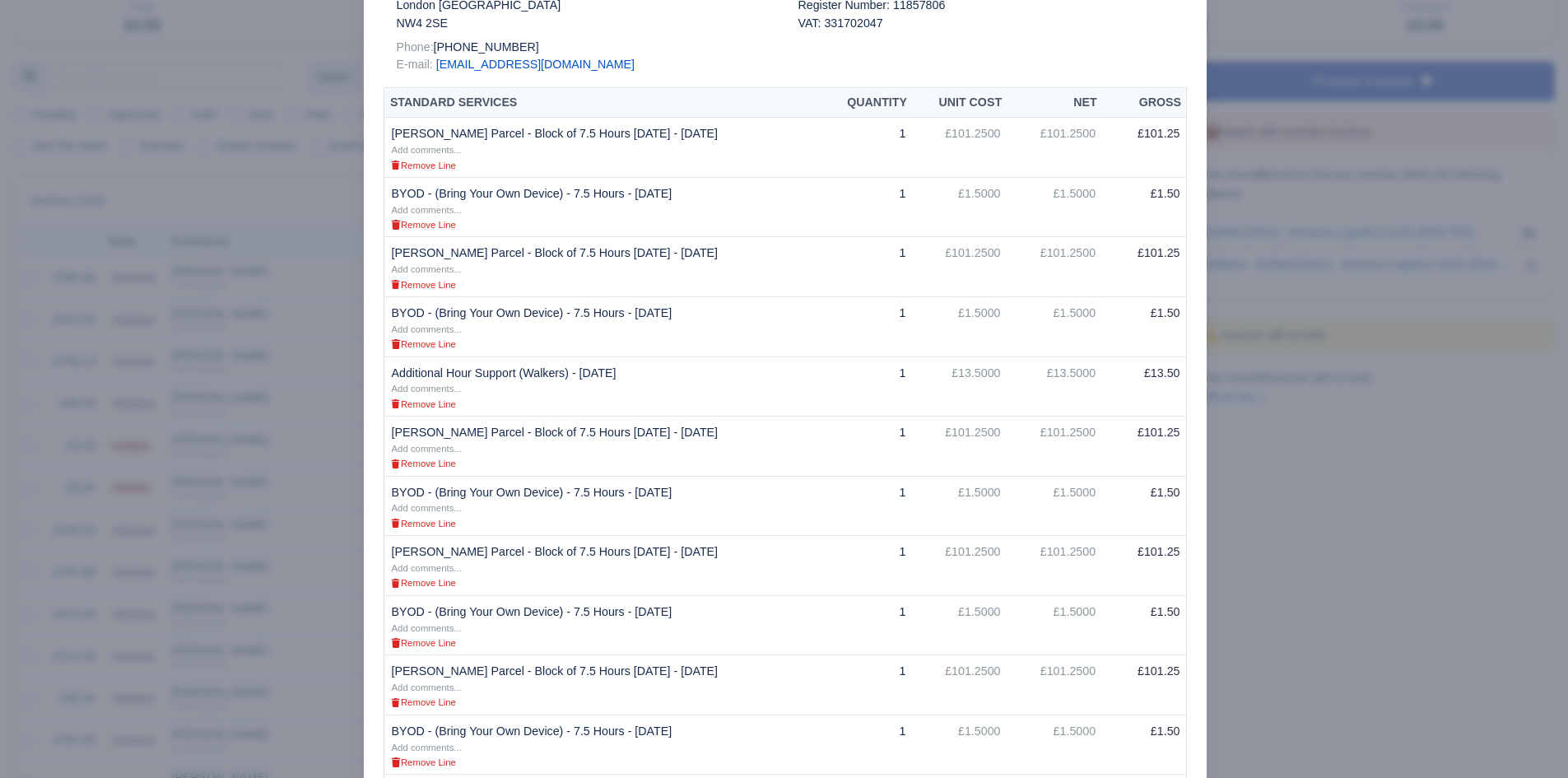
scroll to position [303, 0]
click at [388, 357] on td "Additional Hour Support (Walkers) - 24/08/2025 Add comments... Remove Line" at bounding box center [602, 387] width 438 height 60
click at [335, 396] on div at bounding box center [784, 389] width 1568 height 778
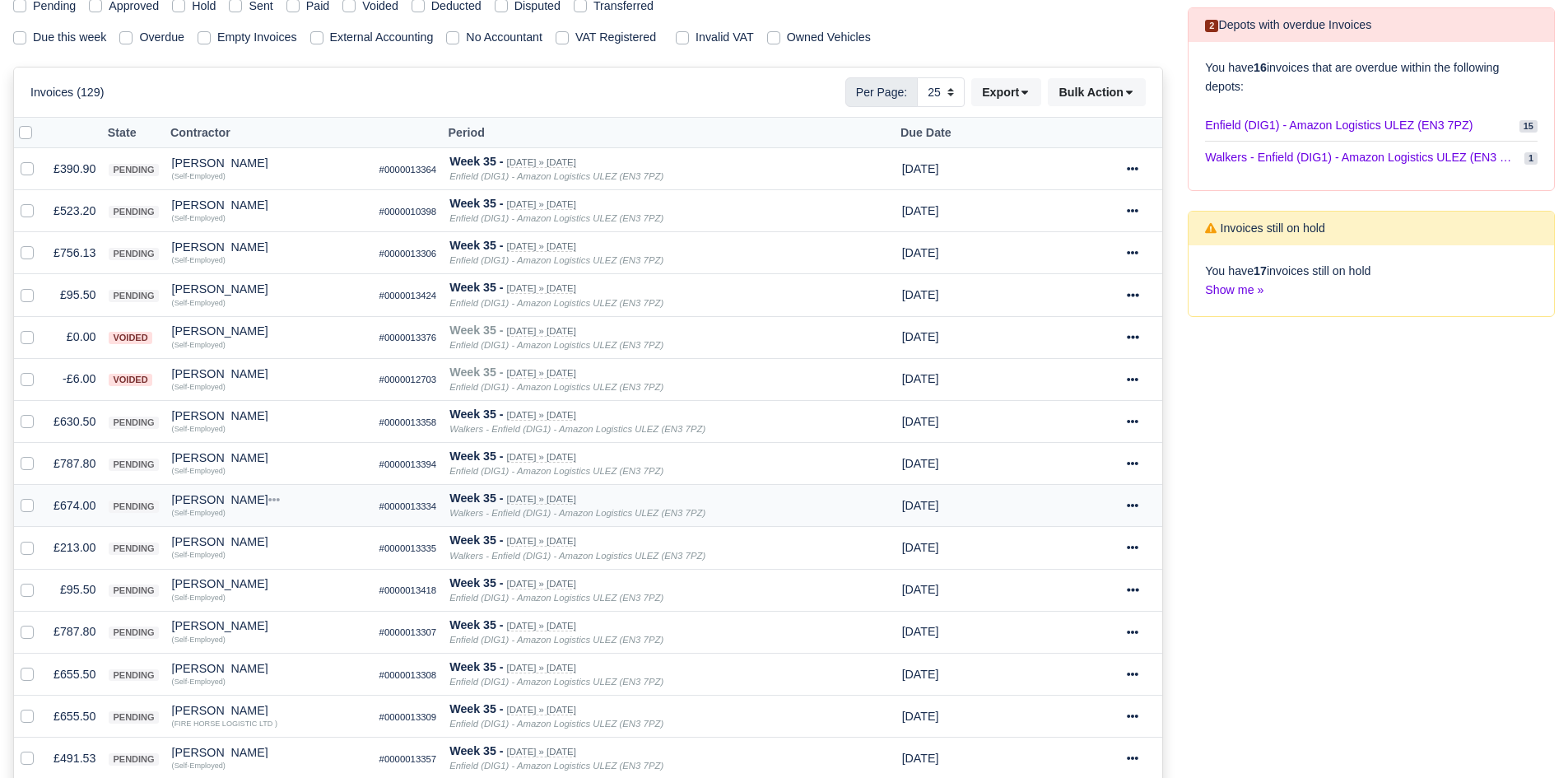
scroll to position [244, 0]
click at [59, 548] on td "£213.00" at bounding box center [74, 547] width 55 height 42
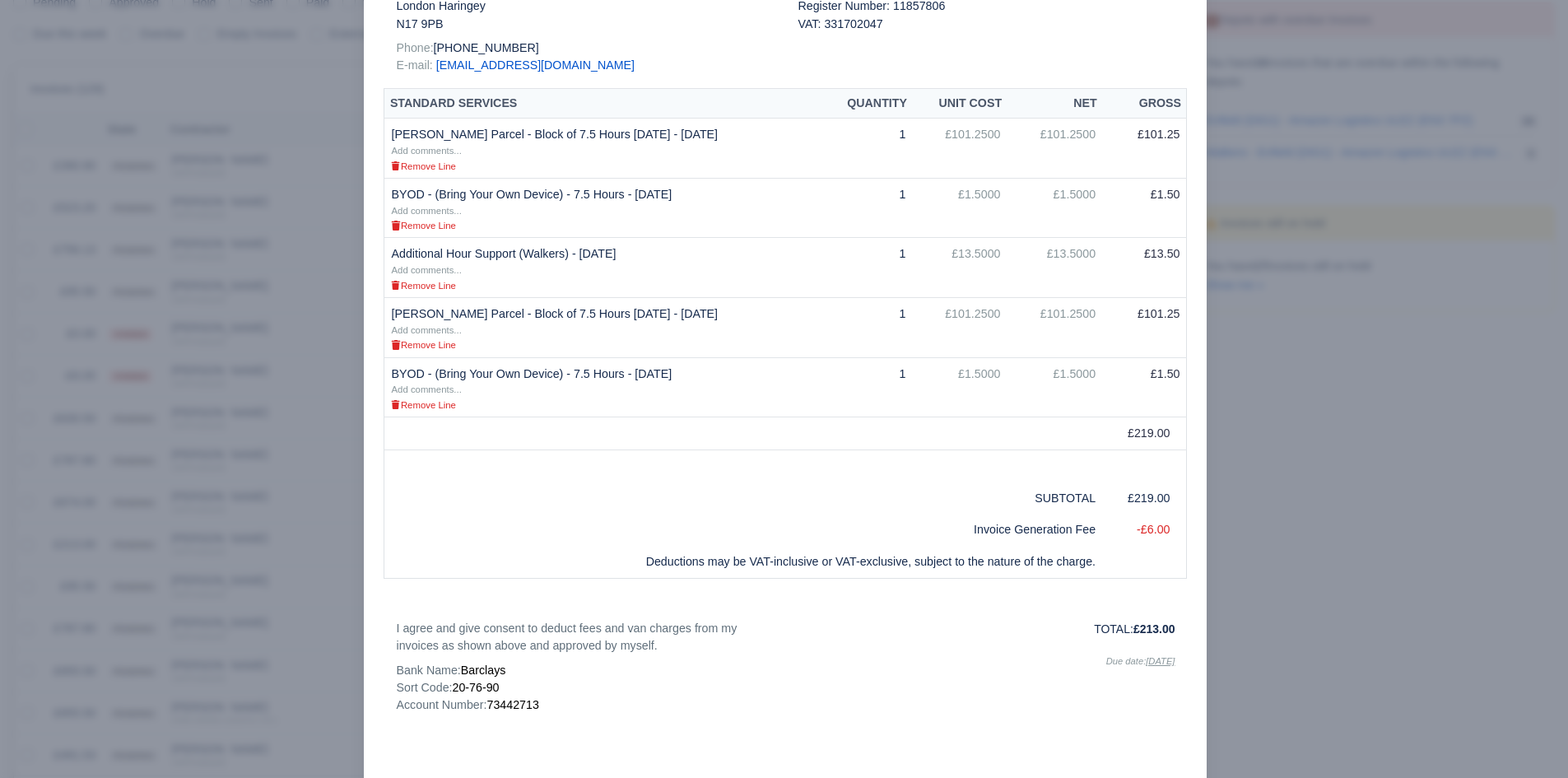
click at [419, 492] on td at bounding box center [696, 498] width 623 height 32
click at [224, 589] on div at bounding box center [784, 389] width 1568 height 778
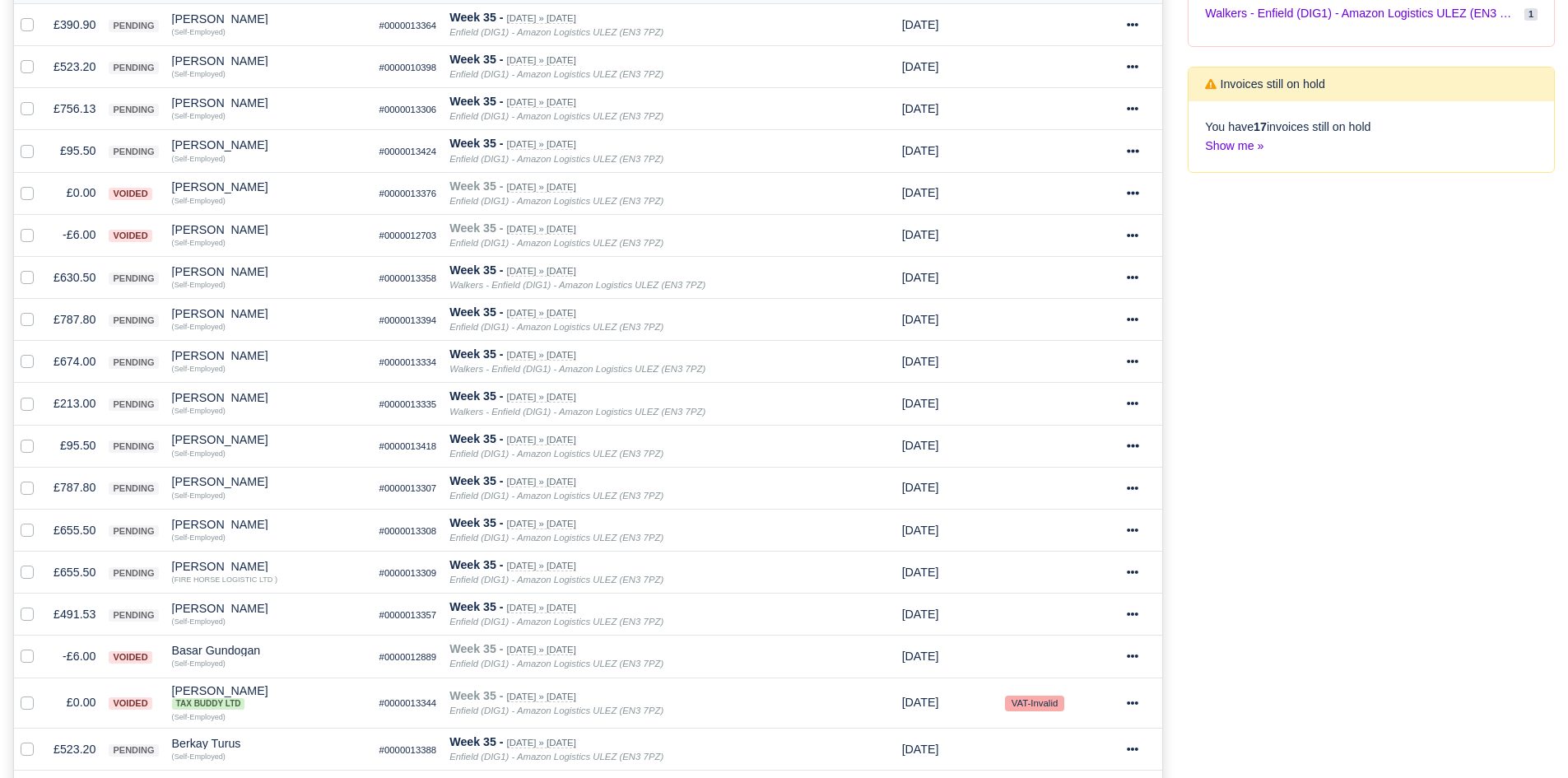
scroll to position [385, 0]
click at [72, 443] on td "£95.50" at bounding box center [74, 447] width 55 height 42
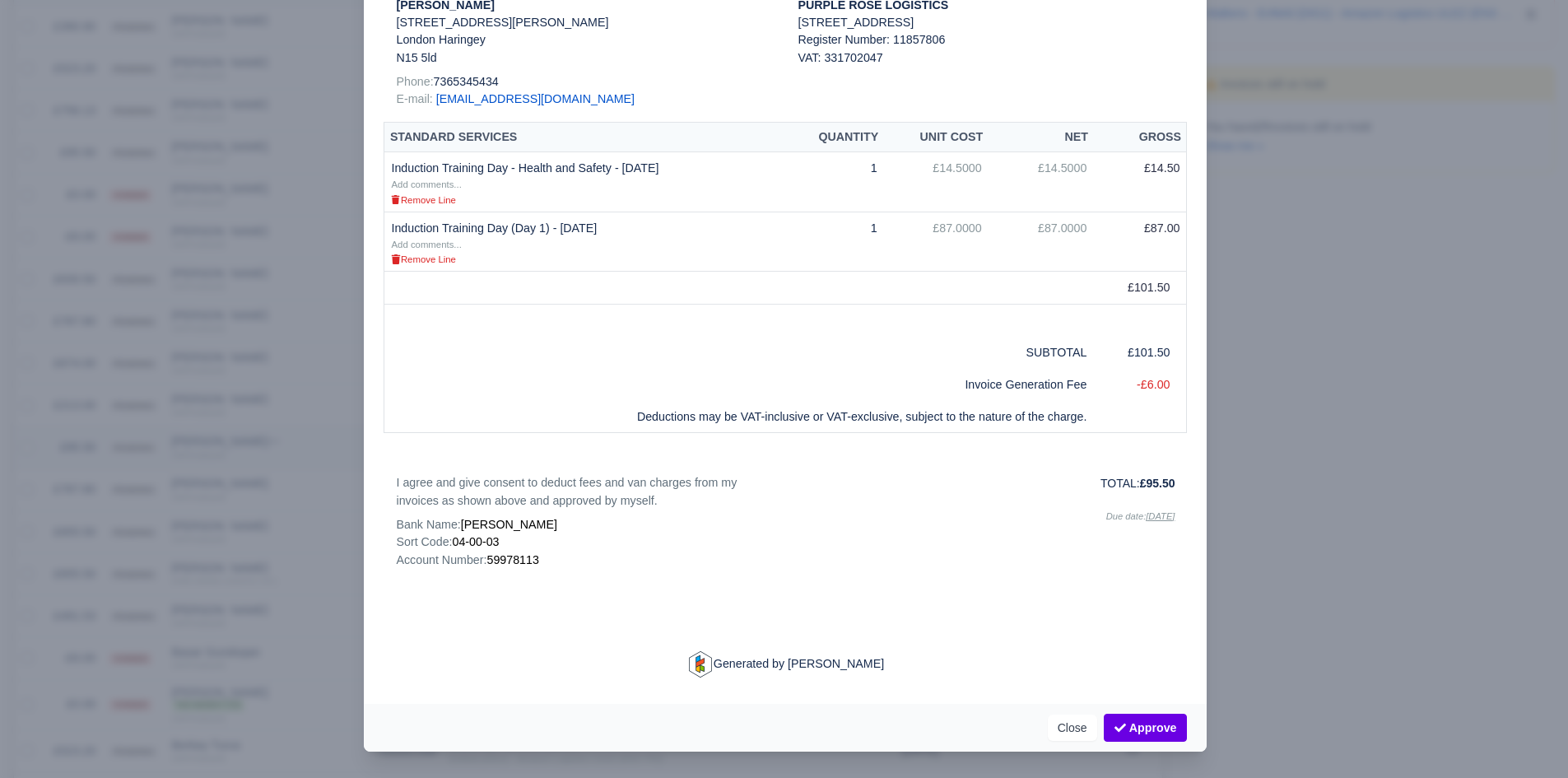
scroll to position [0, 0]
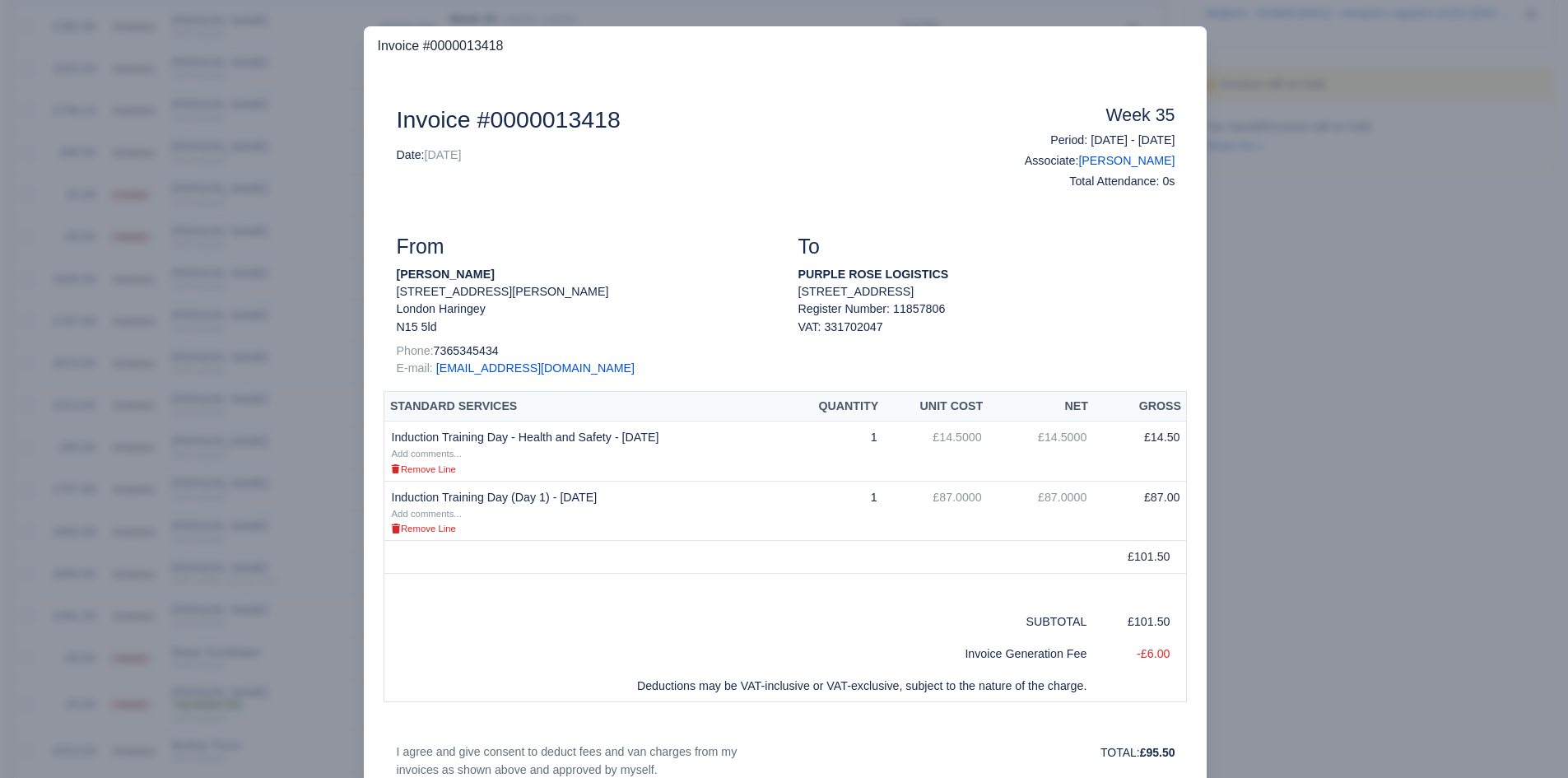
click at [163, 492] on div at bounding box center [784, 389] width 1568 height 778
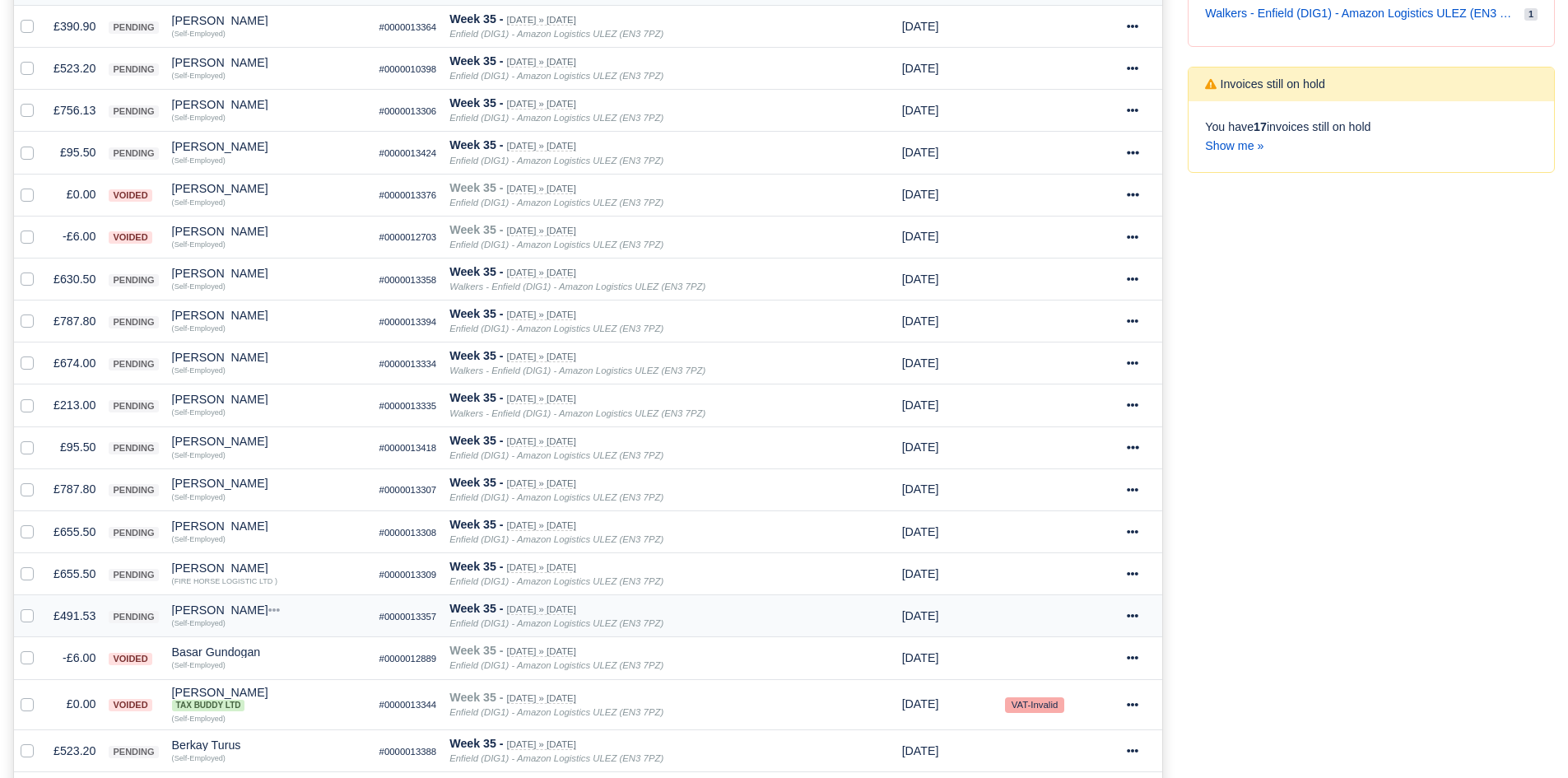
scroll to position [385, 0]
click at [206, 446] on div "[PERSON_NAME]" at bounding box center [269, 441] width 194 height 12
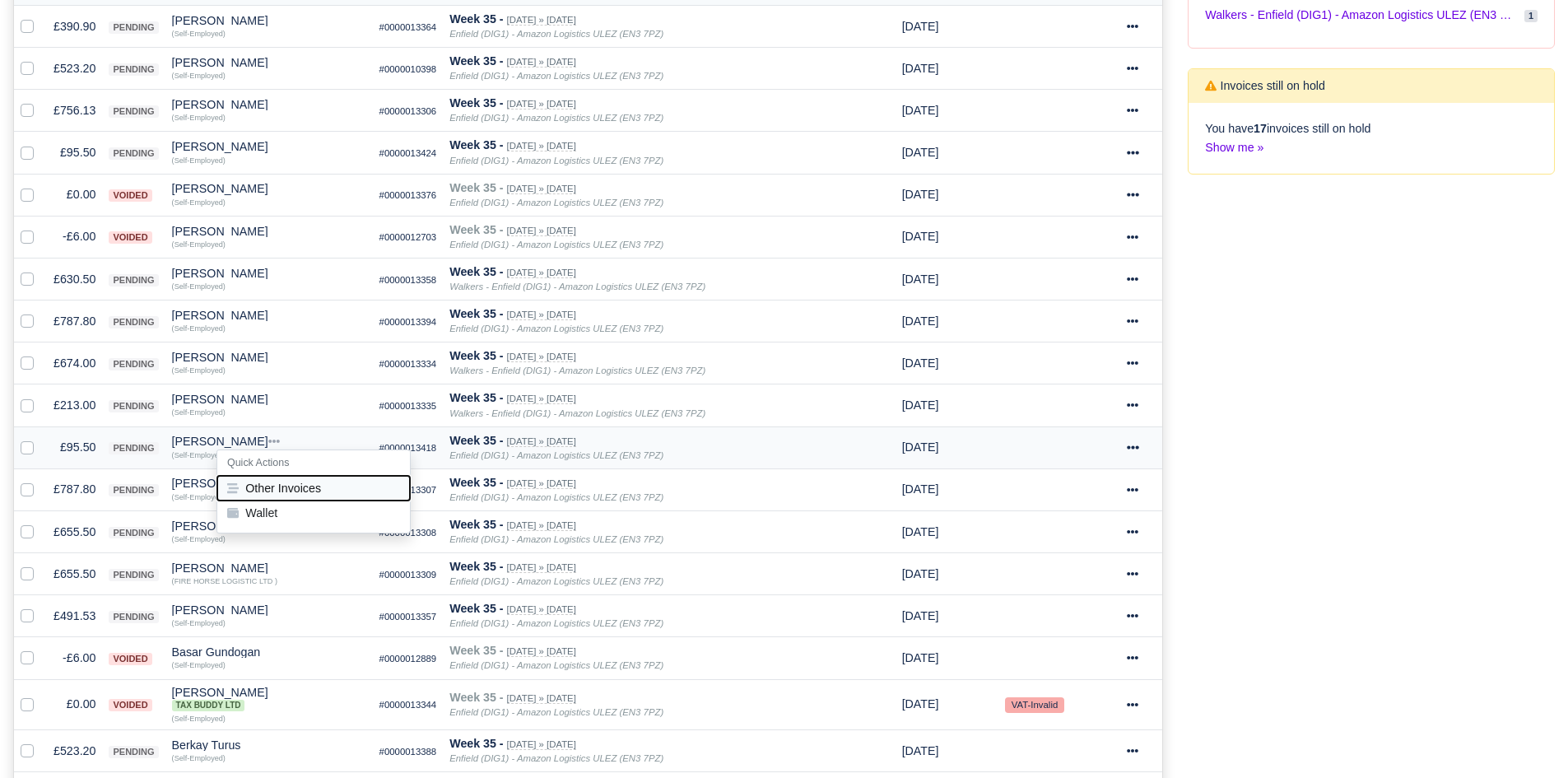
click at [263, 485] on button "Other Invoices" at bounding box center [313, 487] width 193 height 24
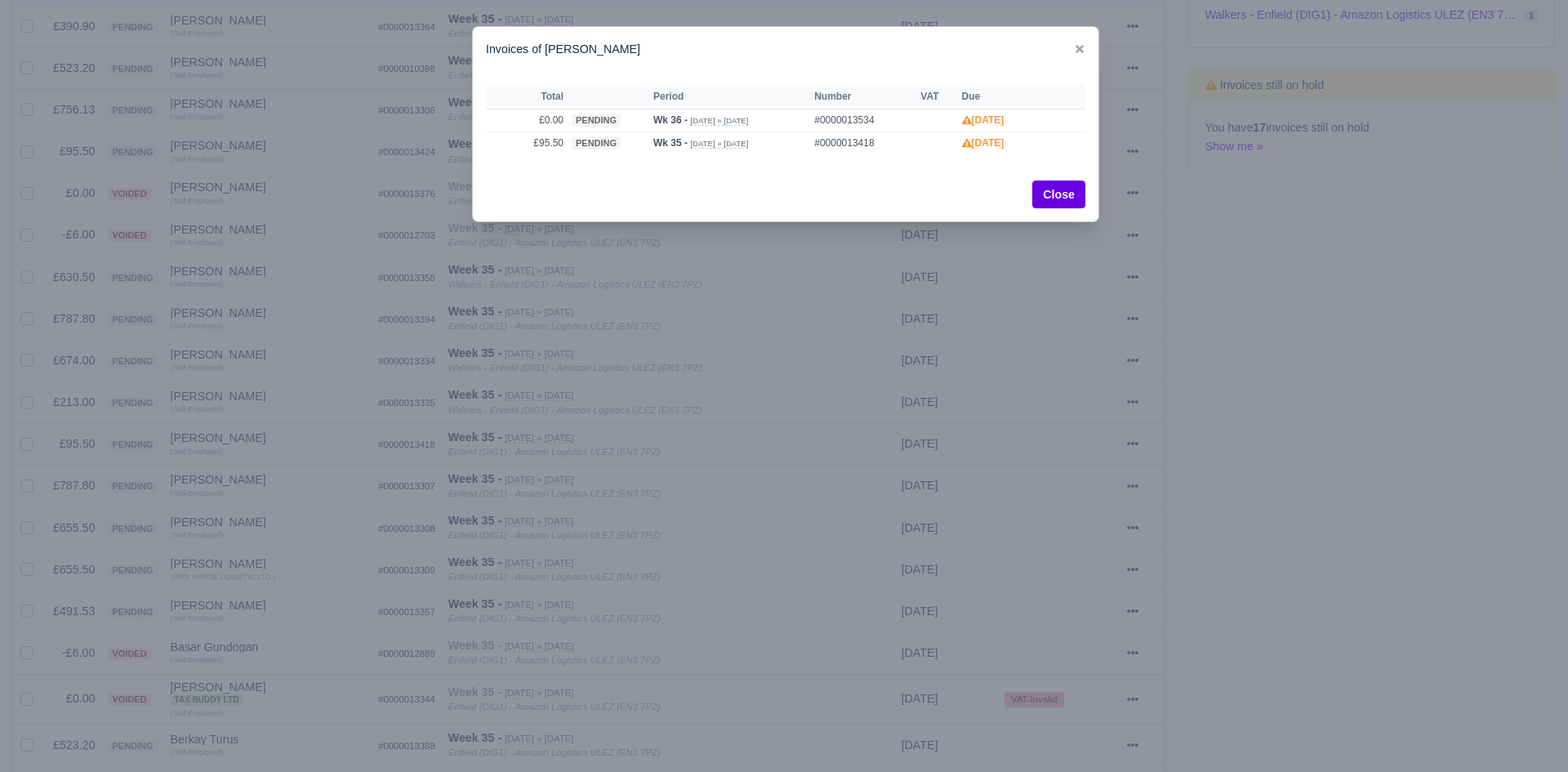
click at [246, 479] on div at bounding box center [784, 386] width 1568 height 772
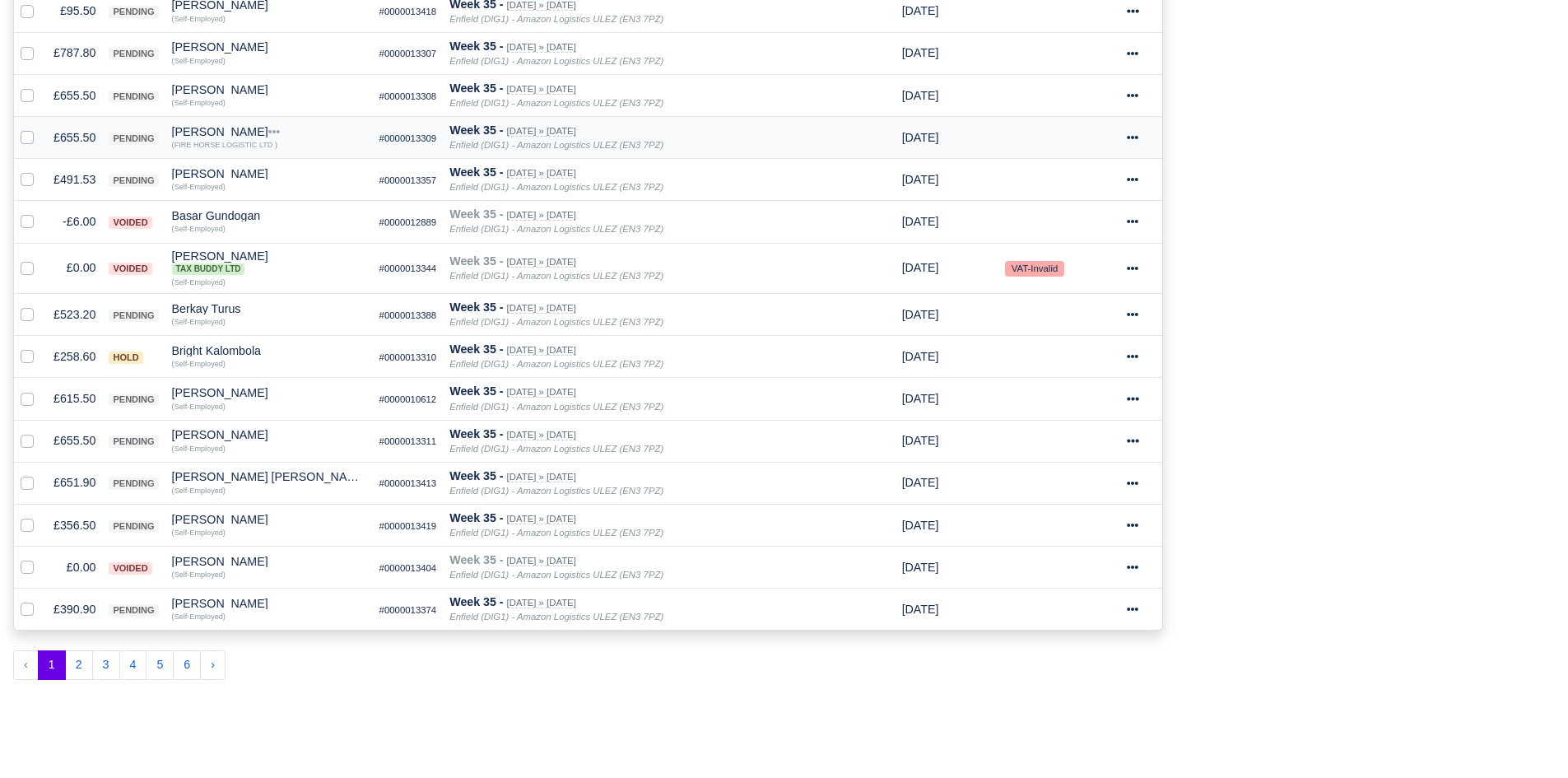
scroll to position [888, 0]
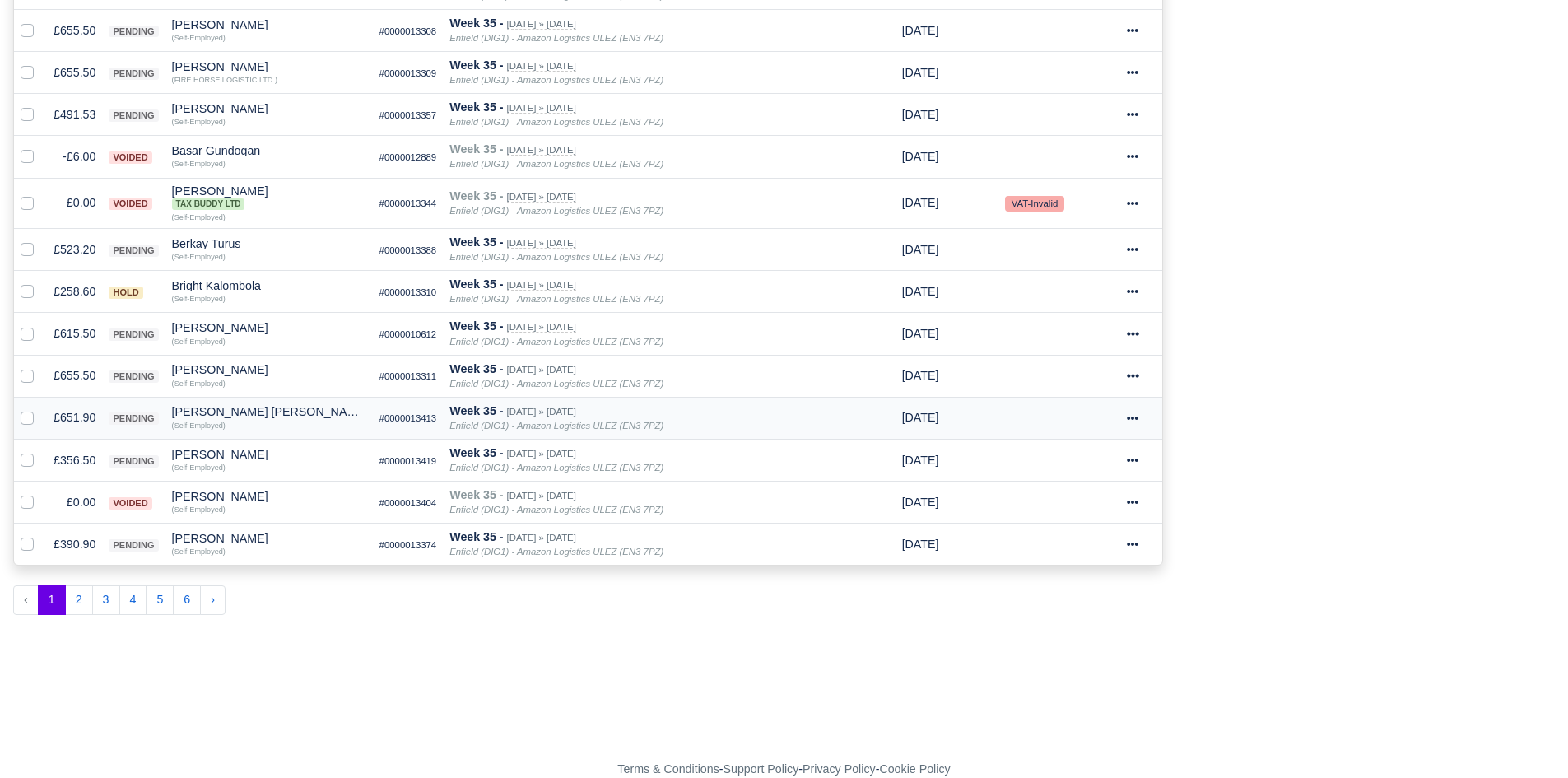
click at [69, 407] on td "£651.90" at bounding box center [74, 418] width 55 height 42
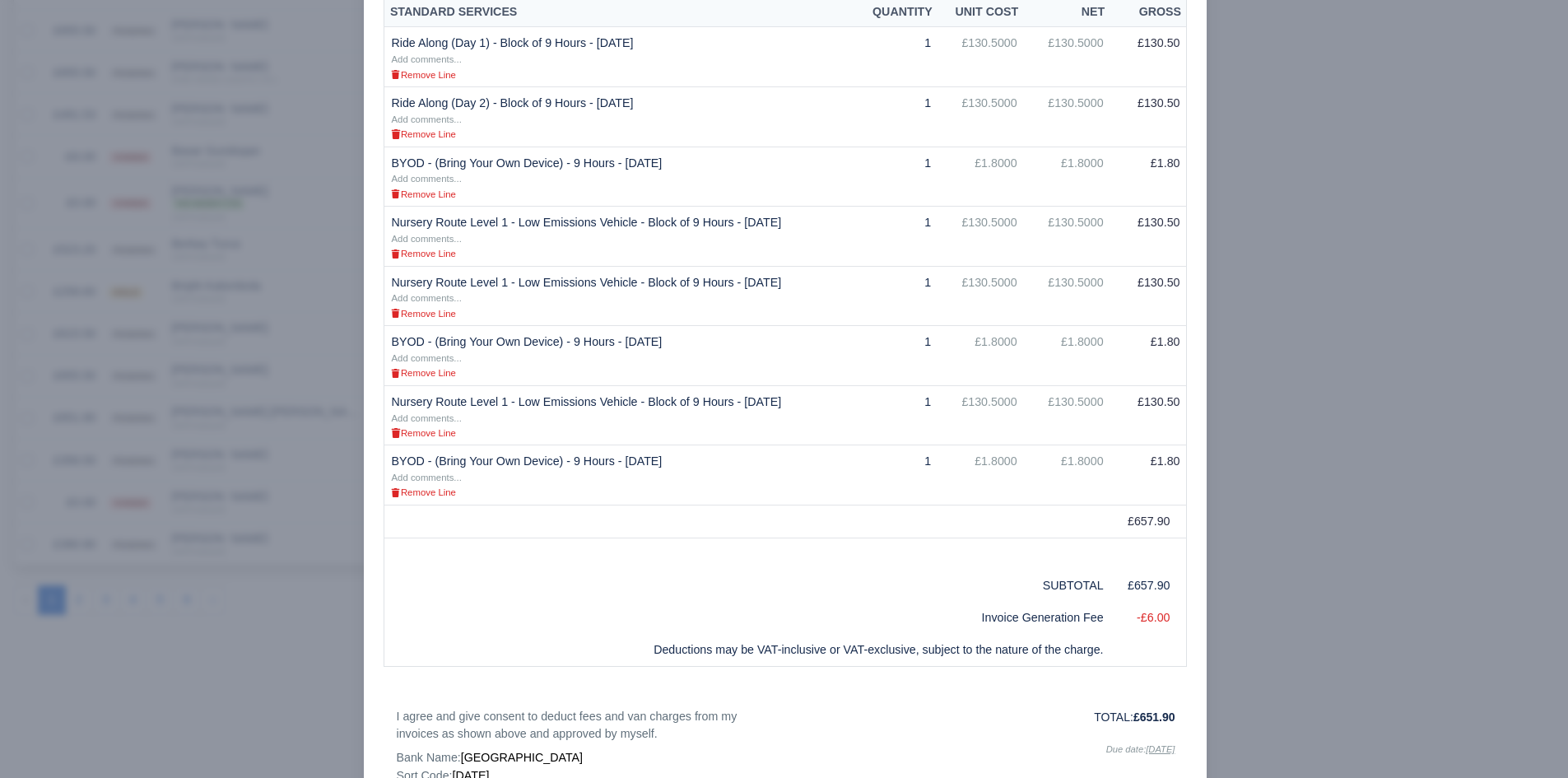
scroll to position [409, 0]
click at [189, 389] on div at bounding box center [784, 389] width 1568 height 778
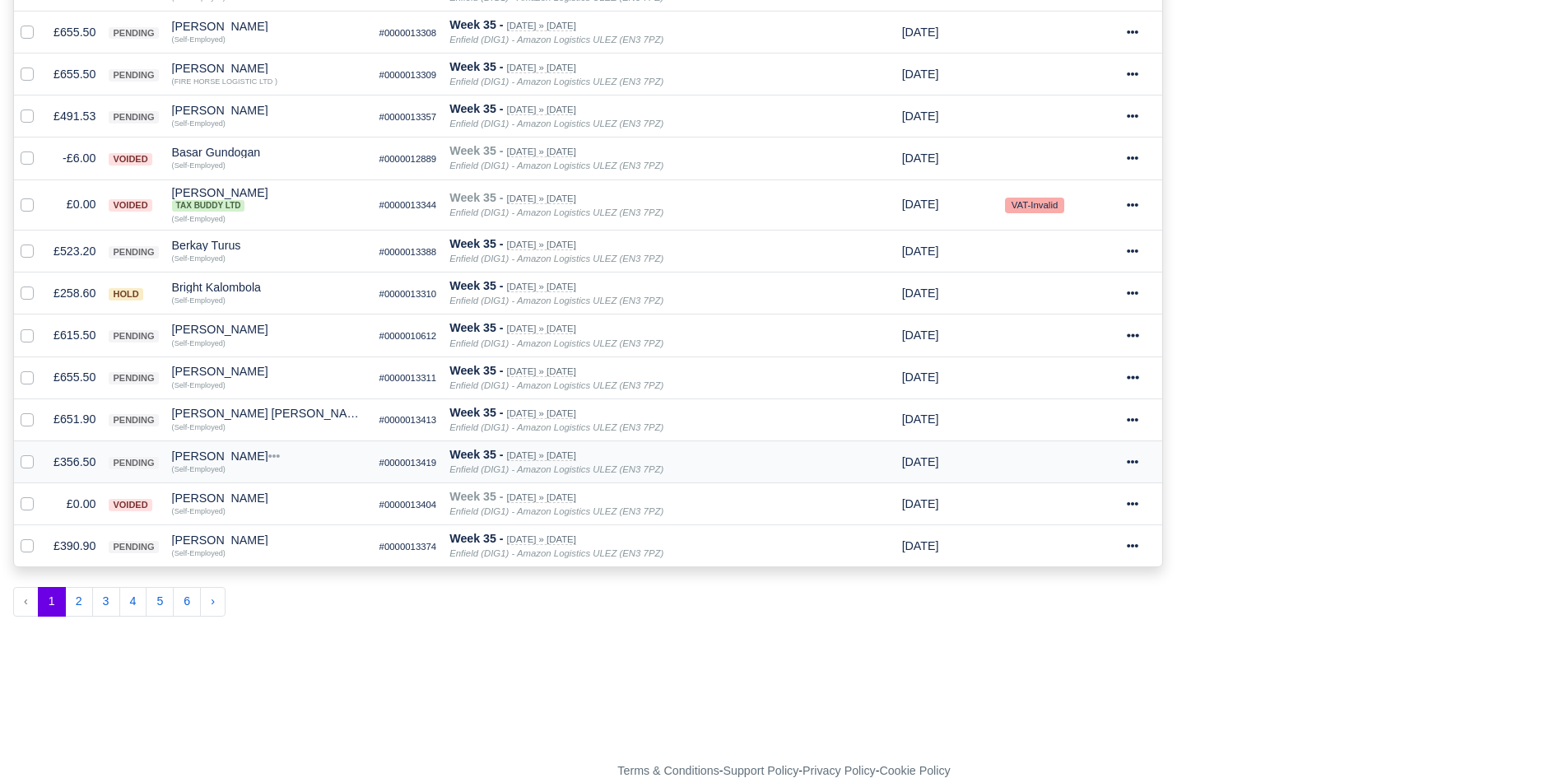
scroll to position [888, 0]
click at [255, 415] on div "Chisom Simon Halliday" at bounding box center [269, 411] width 194 height 12
click at [296, 459] on button "Other Invoices" at bounding box center [313, 458] width 193 height 24
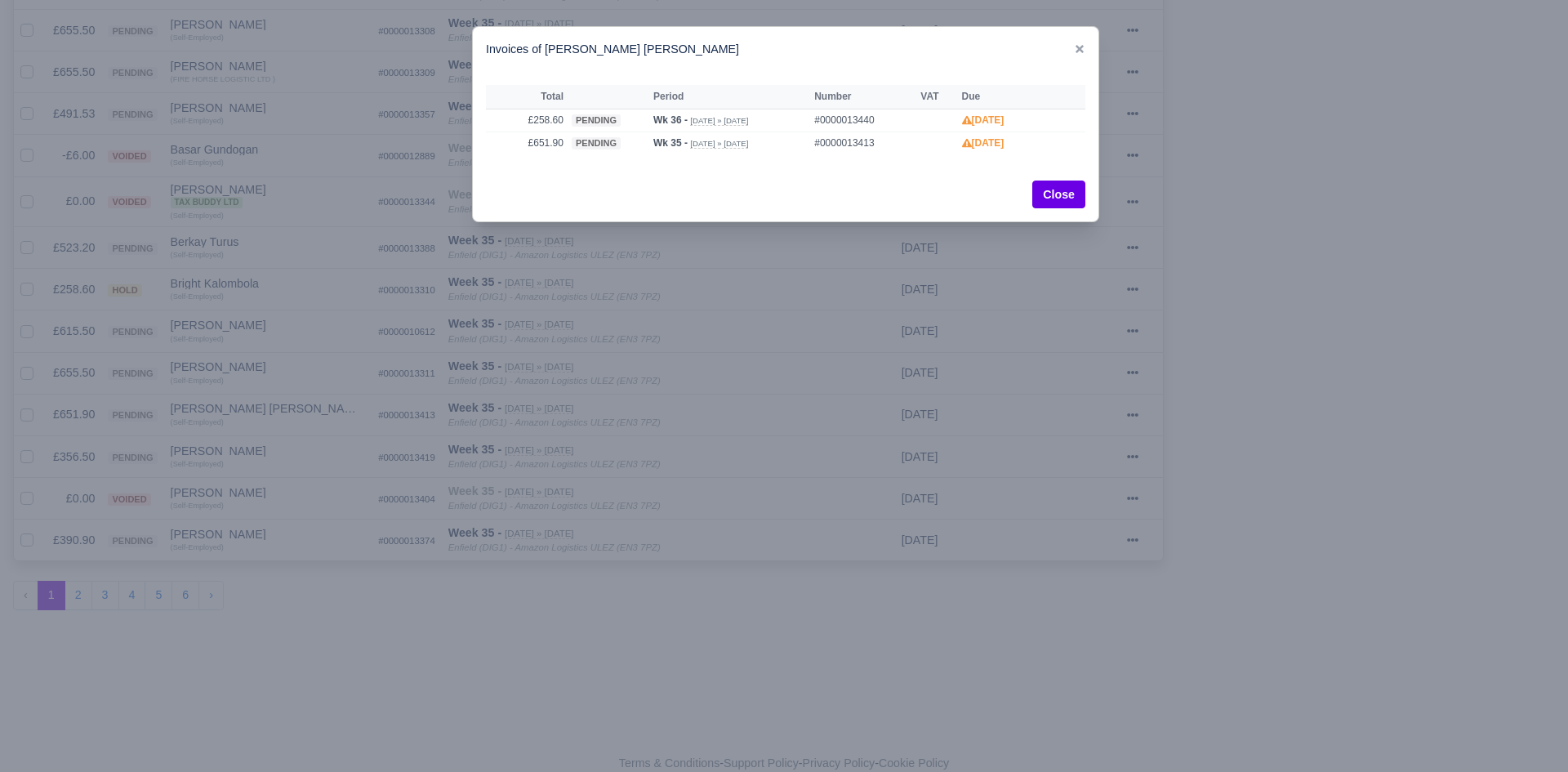
click at [334, 406] on div at bounding box center [784, 386] width 1568 height 772
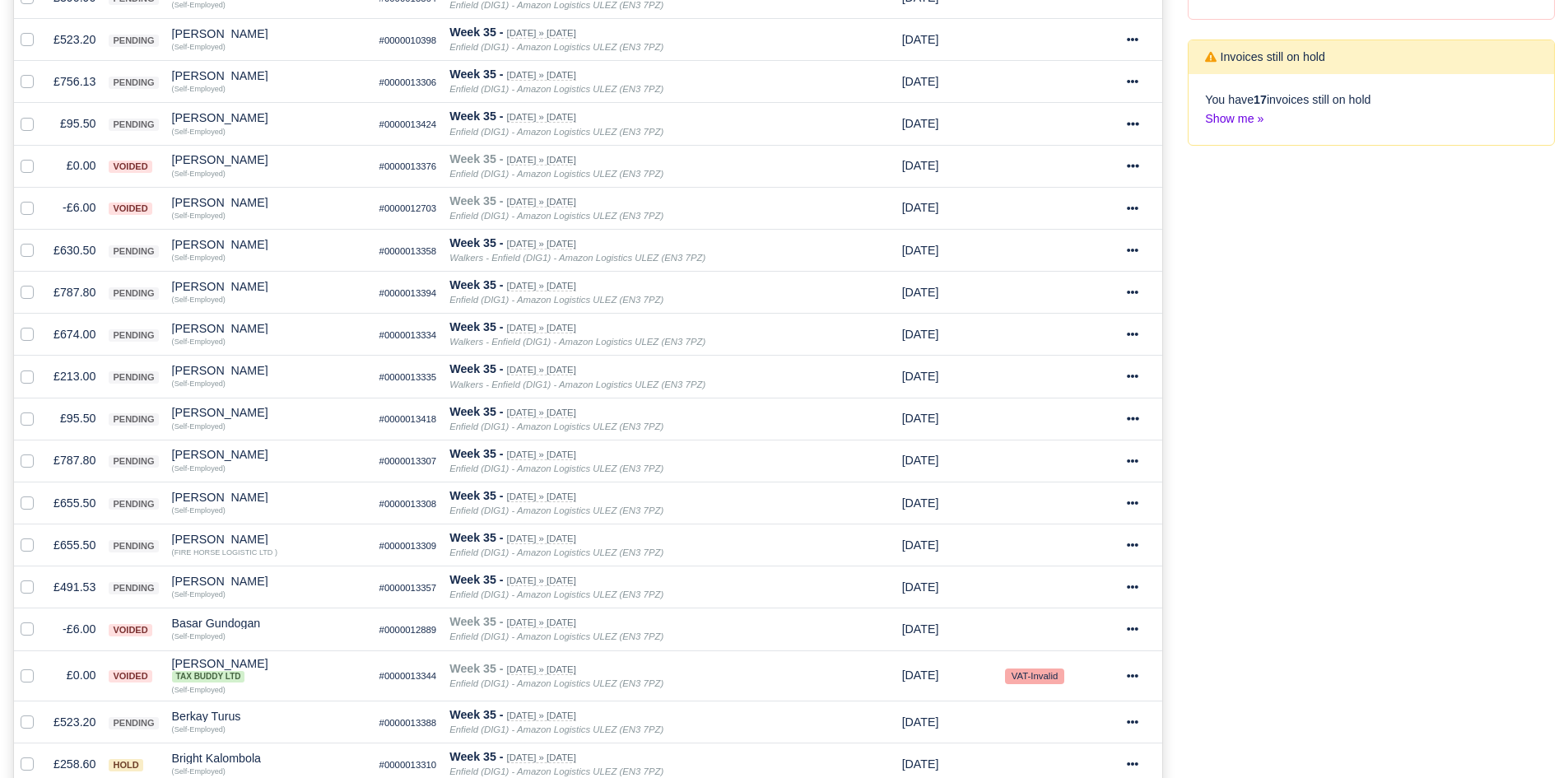
scroll to position [0, 0]
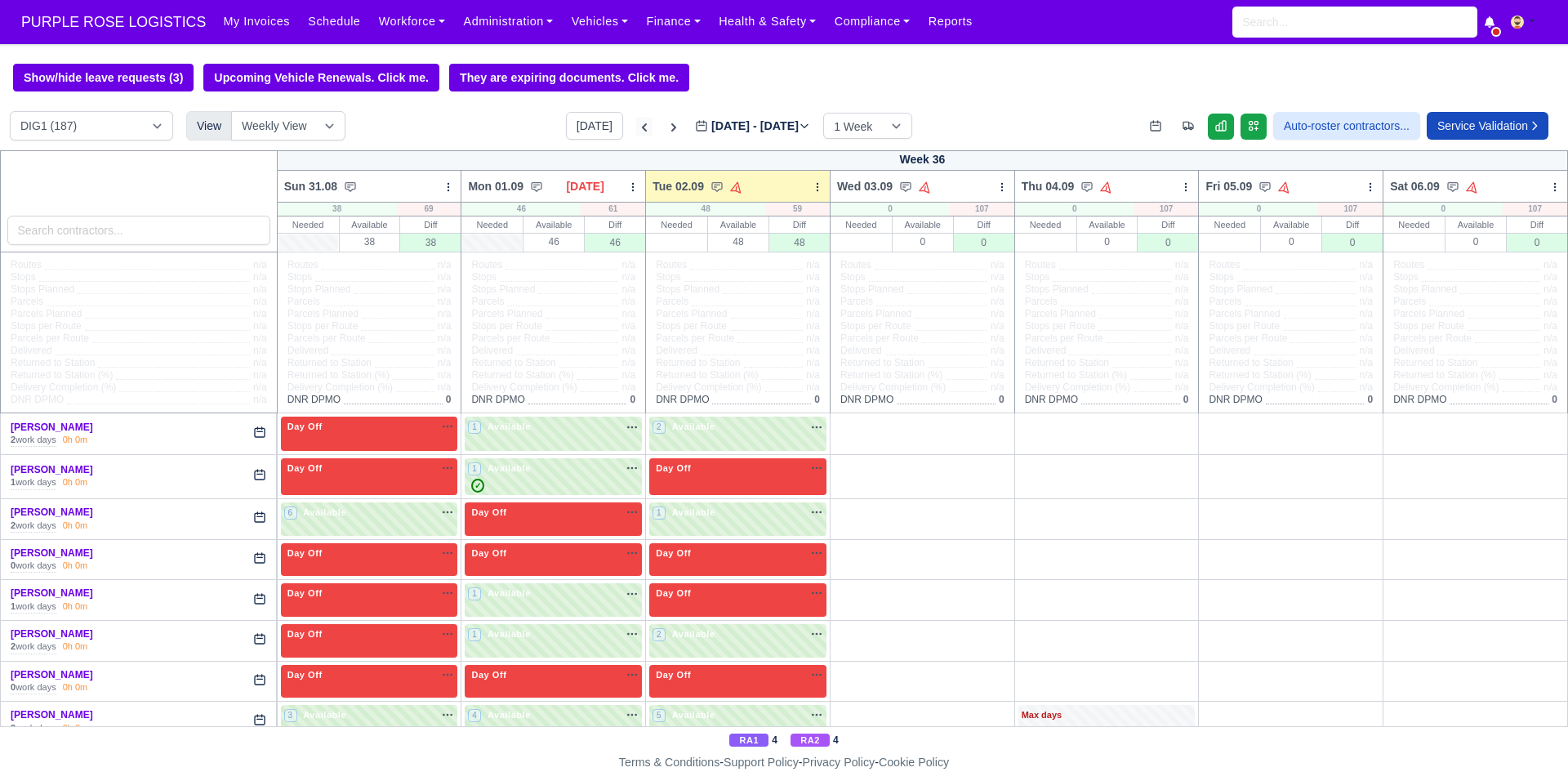
click at [636, 129] on icon at bounding box center [644, 128] width 16 height 16
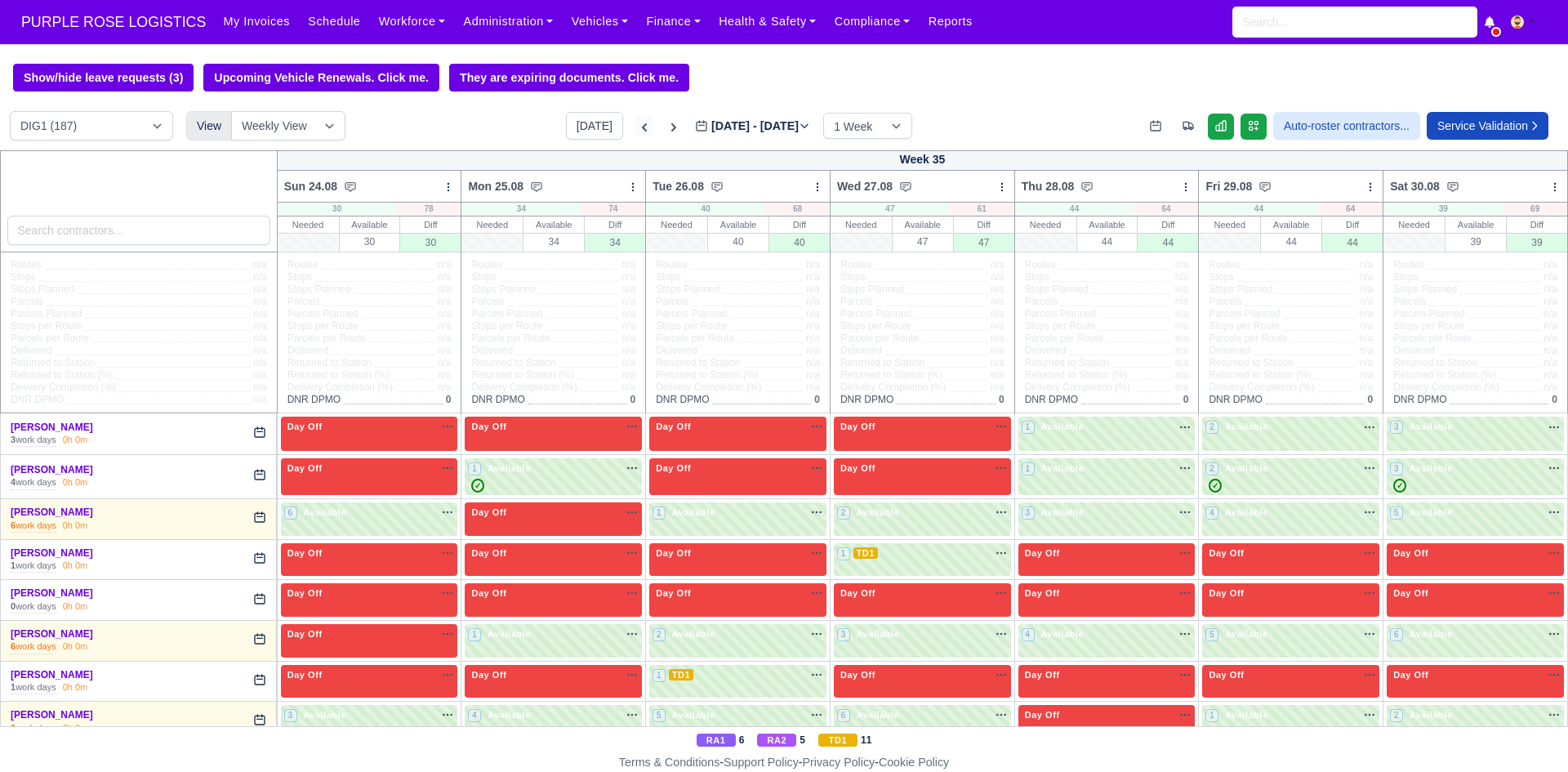
type input "[DATE]"
